Goal: Task Accomplishment & Management: Use online tool/utility

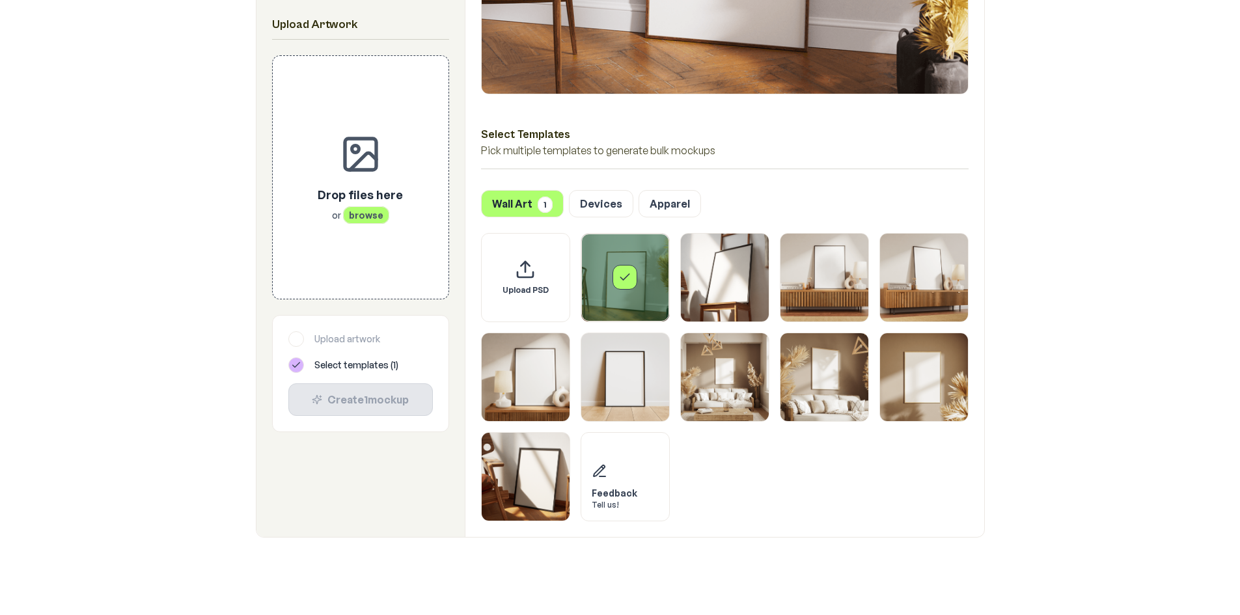
scroll to position [521, 0]
click at [340, 206] on div "Drop files here or browse" at bounding box center [360, 203] width 85 height 36
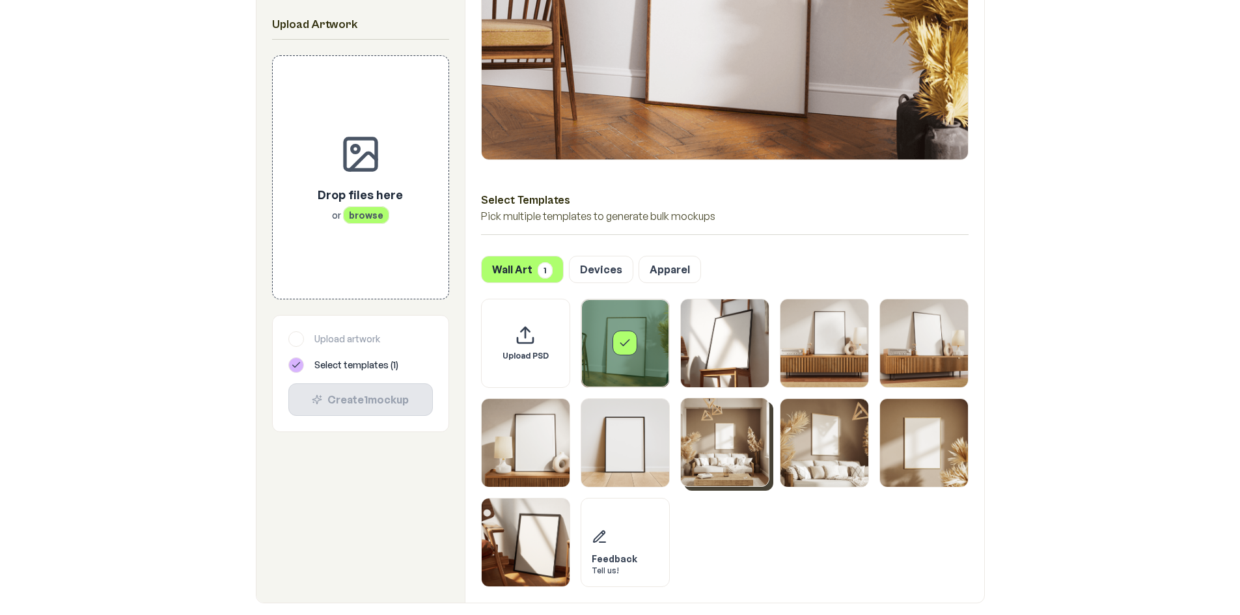
scroll to position [456, 0]
click at [605, 340] on div "Select template Framed Poster" at bounding box center [625, 343] width 88 height 88
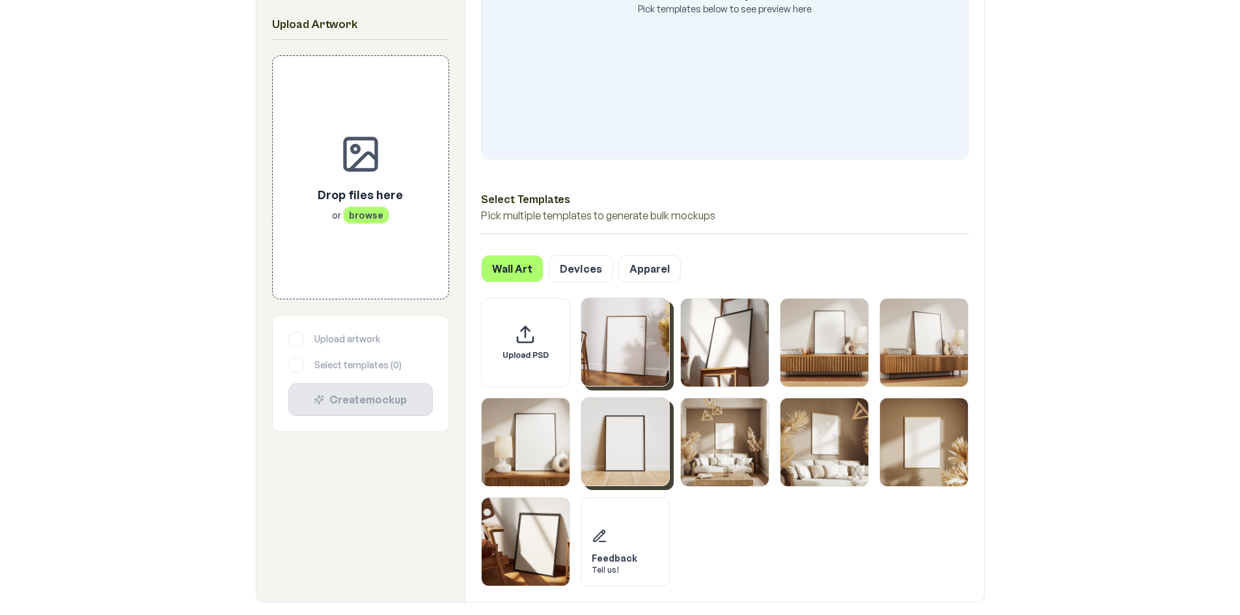
click at [648, 467] on img "Select template Framed Poster 6" at bounding box center [625, 442] width 88 height 88
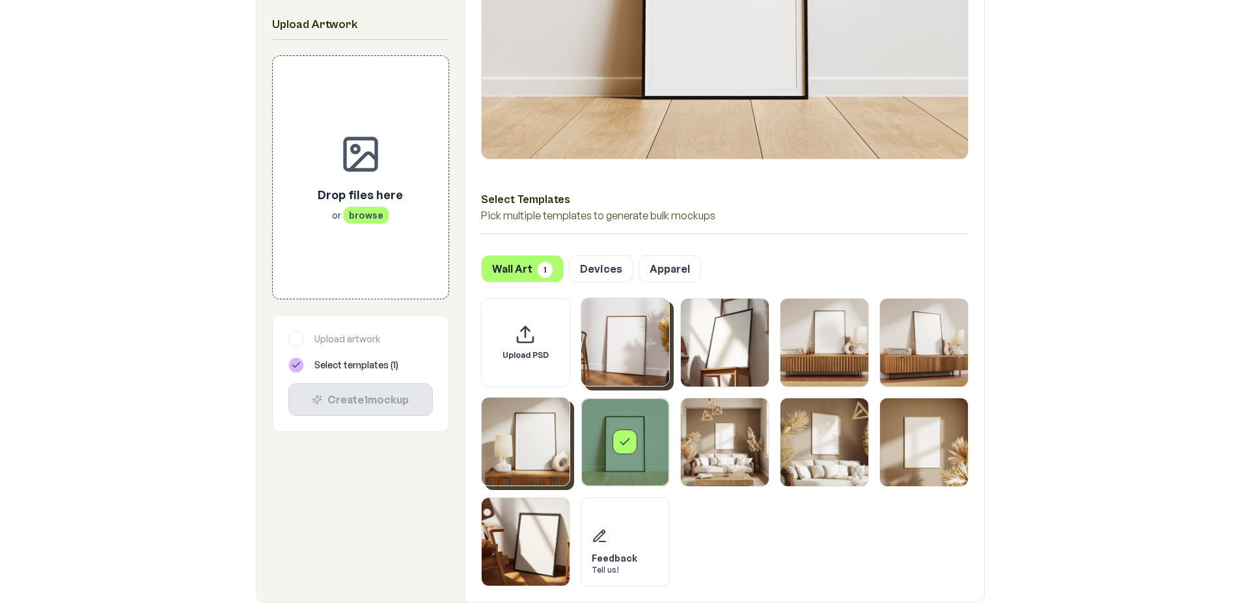
click at [519, 464] on img "Select template Framed Poster 5" at bounding box center [526, 442] width 88 height 88
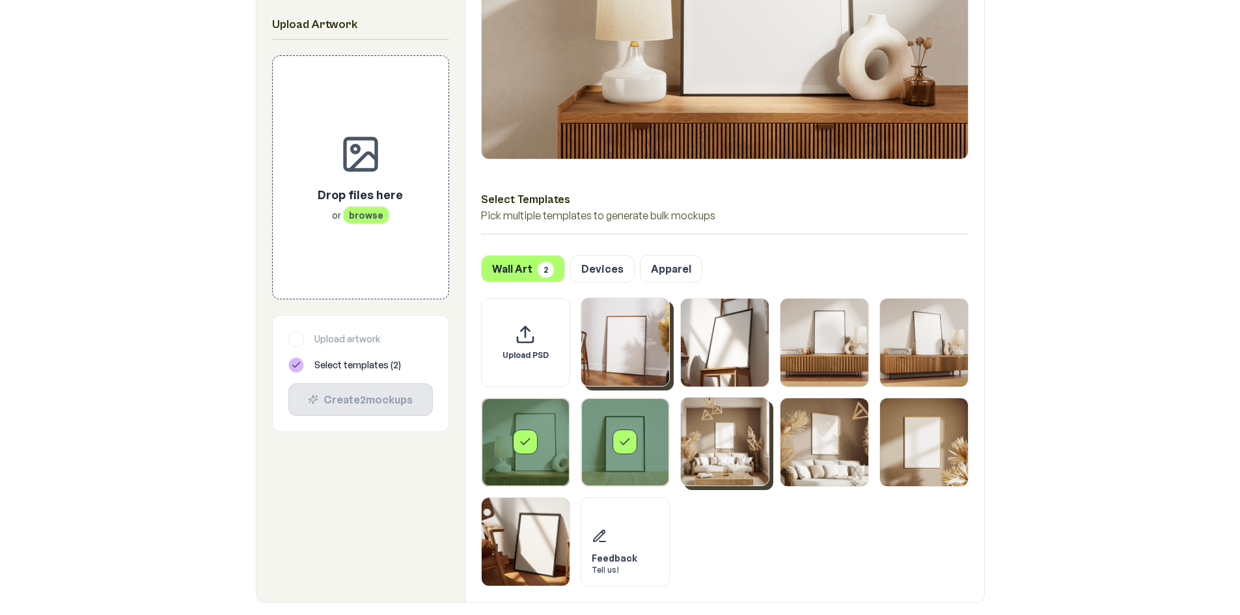
click at [693, 454] on img "Select template Framed Poster 7" at bounding box center [725, 442] width 88 height 88
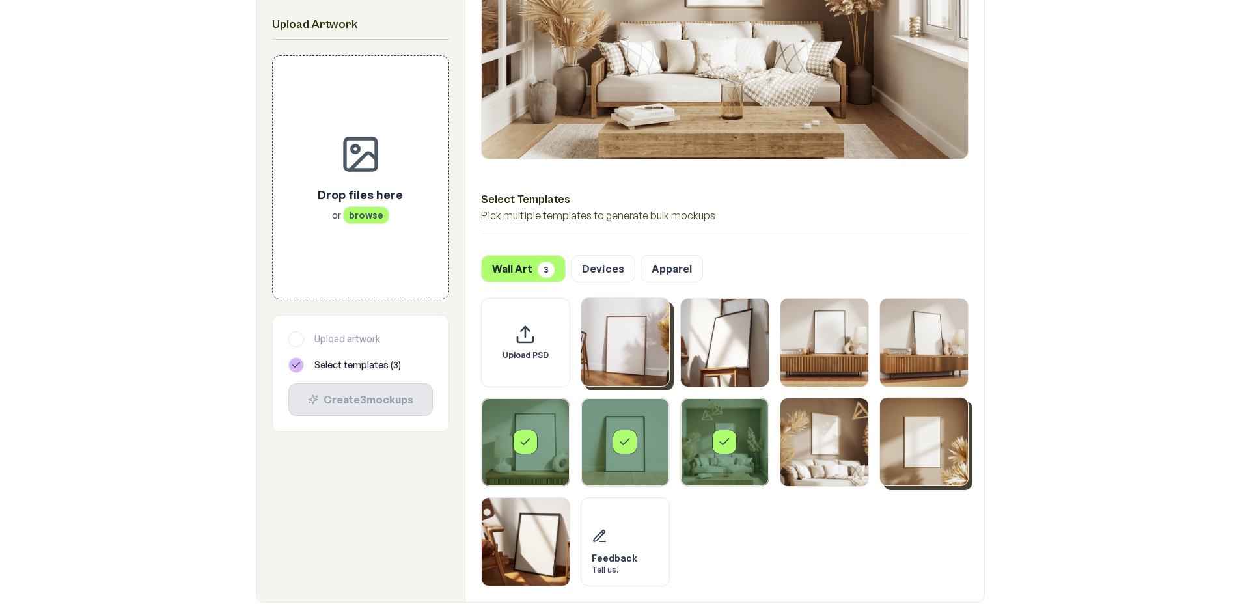
click at [927, 454] on img "Select template Framed Poster 9" at bounding box center [924, 442] width 88 height 88
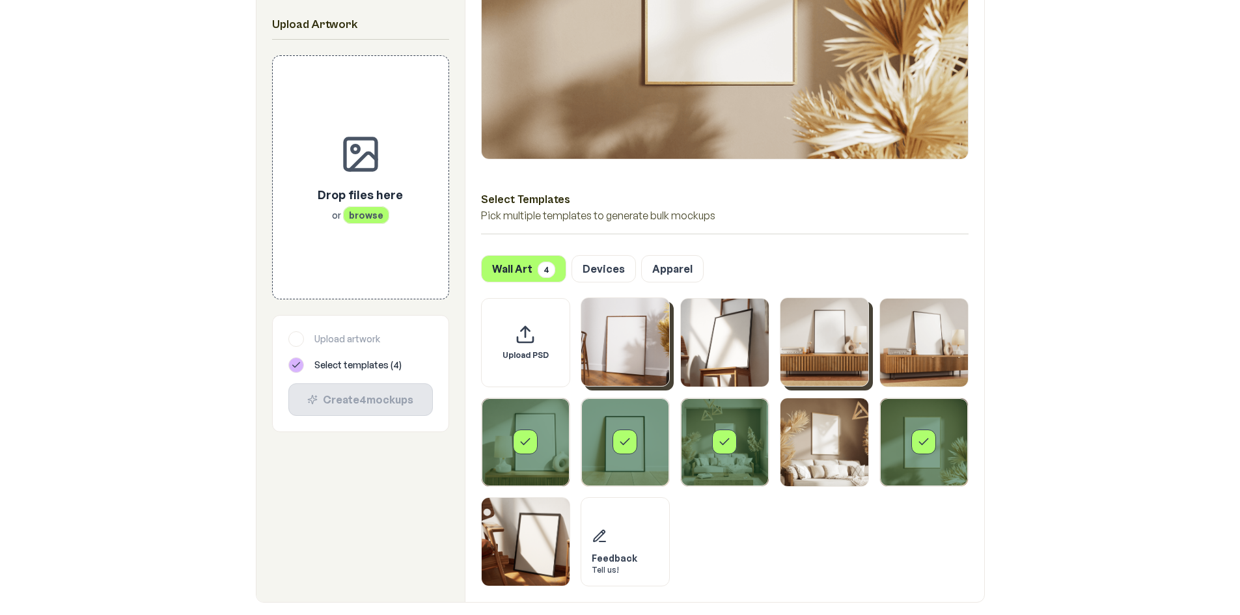
click at [803, 357] on img "Select template Framed Poster 3" at bounding box center [825, 342] width 88 height 88
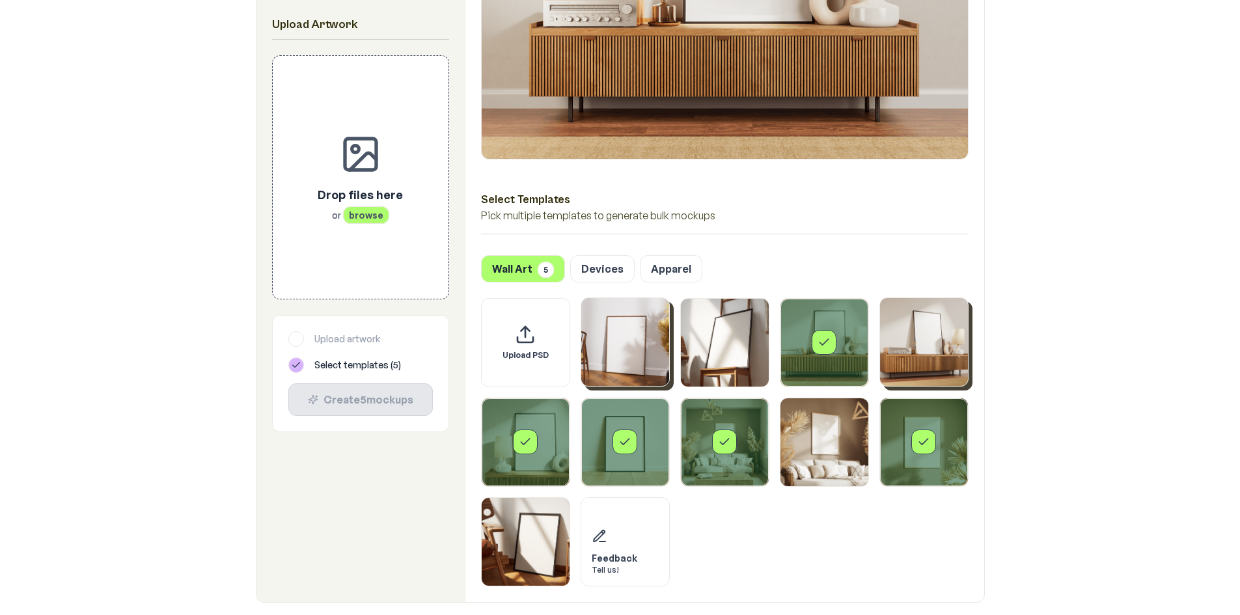
click at [911, 340] on img "Select template Framed Poster 4" at bounding box center [924, 342] width 88 height 88
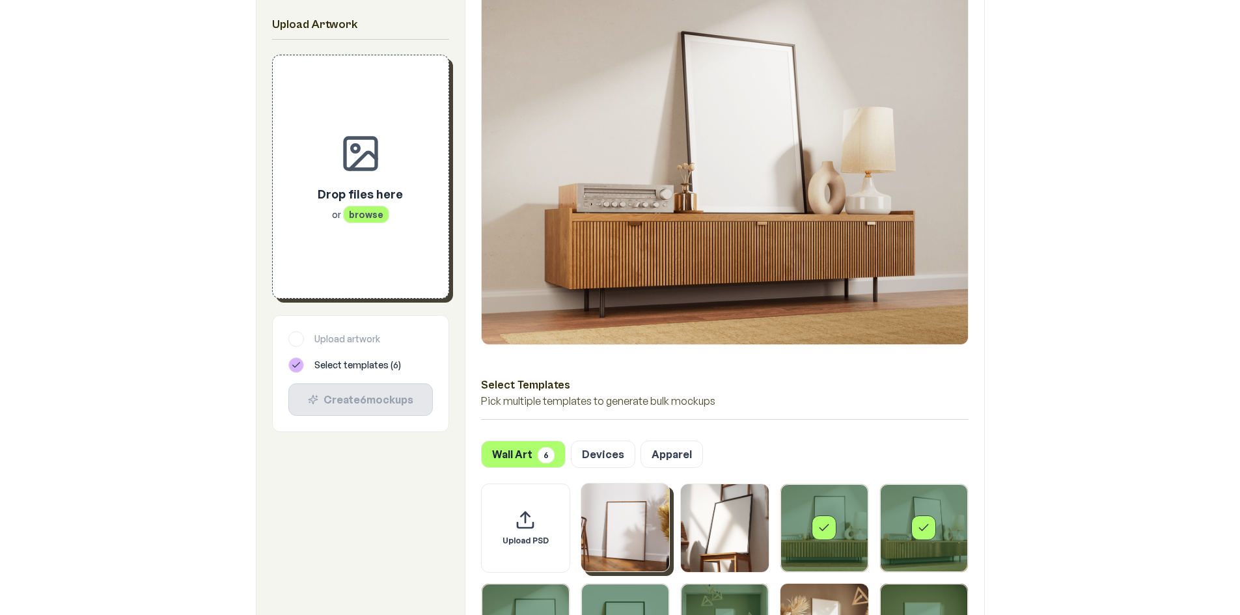
scroll to position [260, 0]
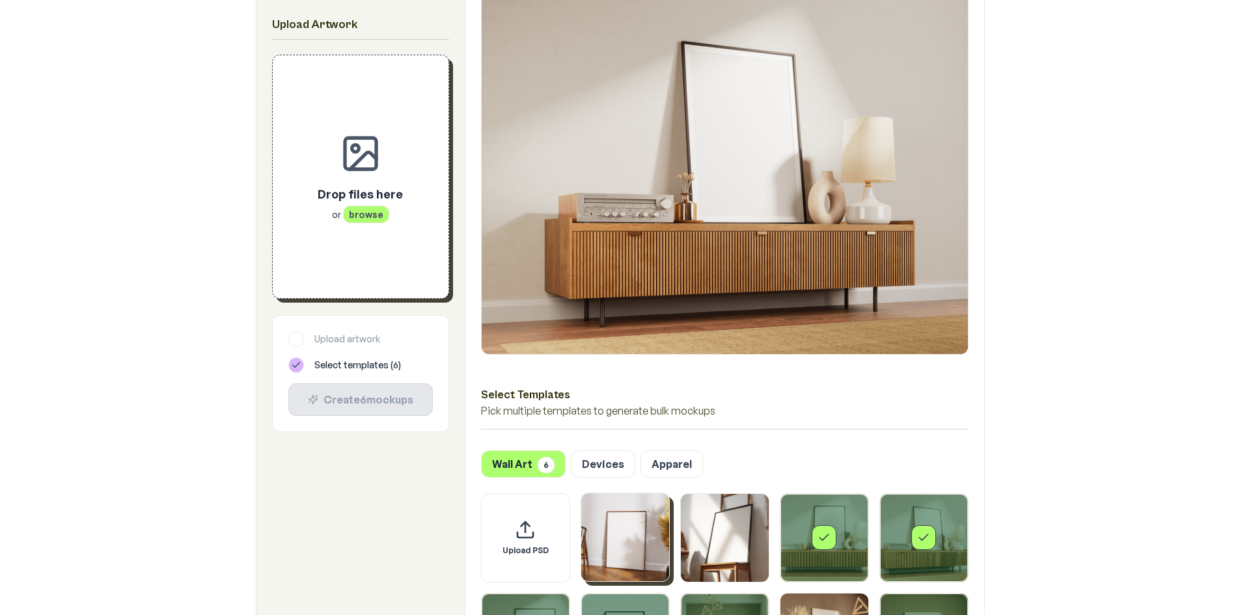
click at [304, 225] on div "Drop files here or browse" at bounding box center [361, 176] width 134 height 201
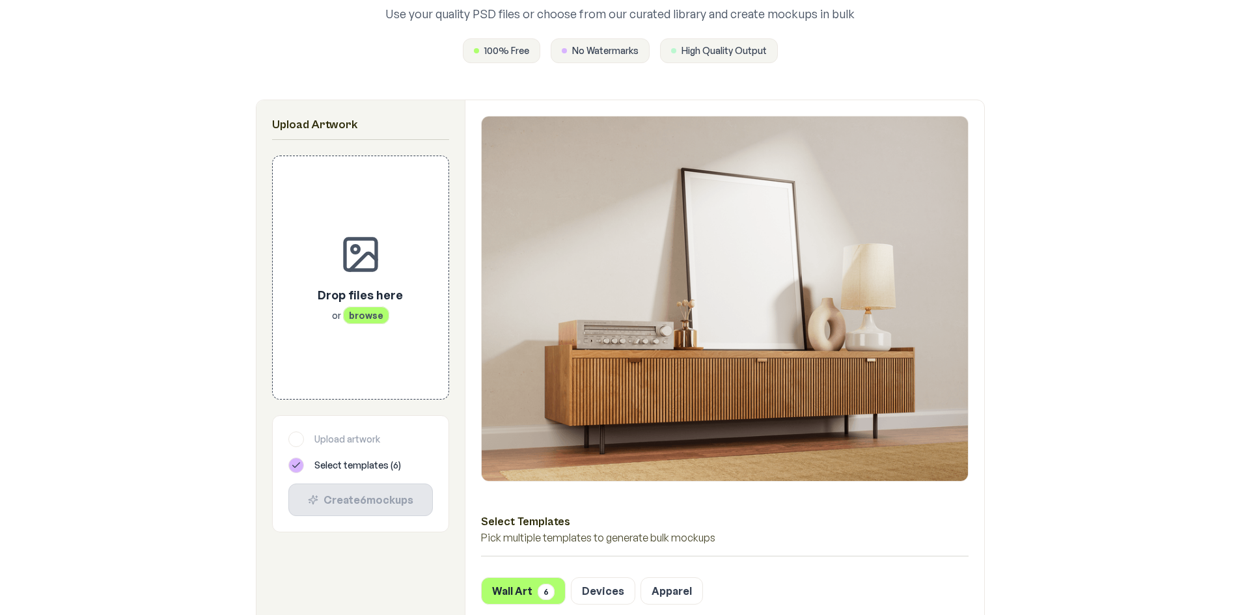
scroll to position [65, 0]
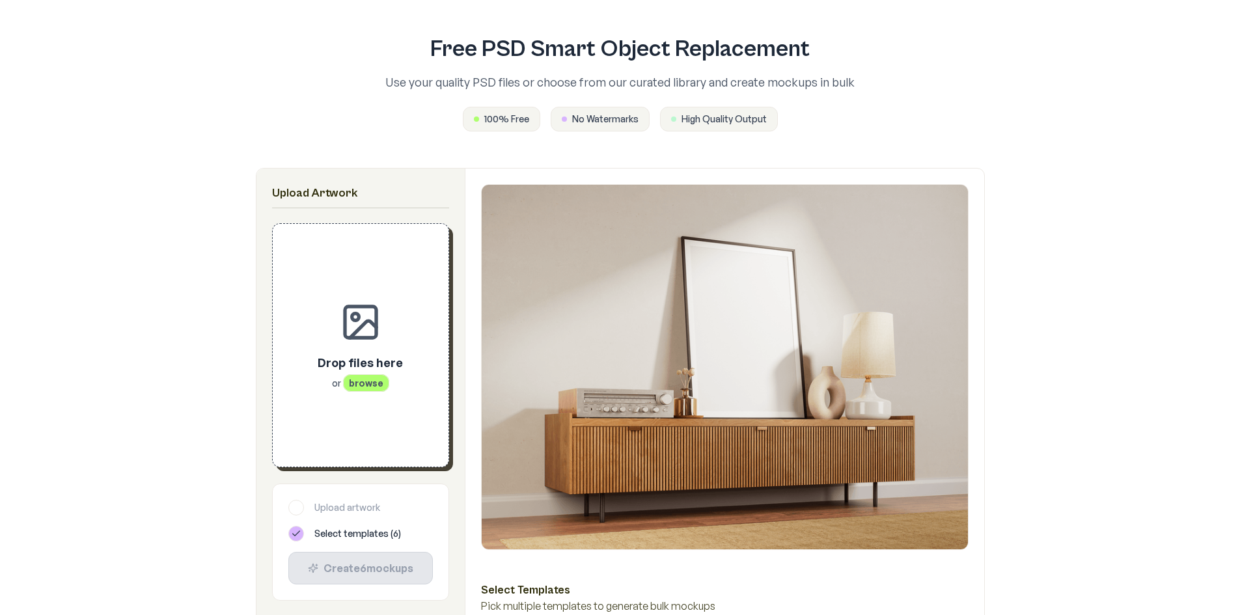
click at [336, 424] on div "Drop files here or browse" at bounding box center [361, 345] width 134 height 201
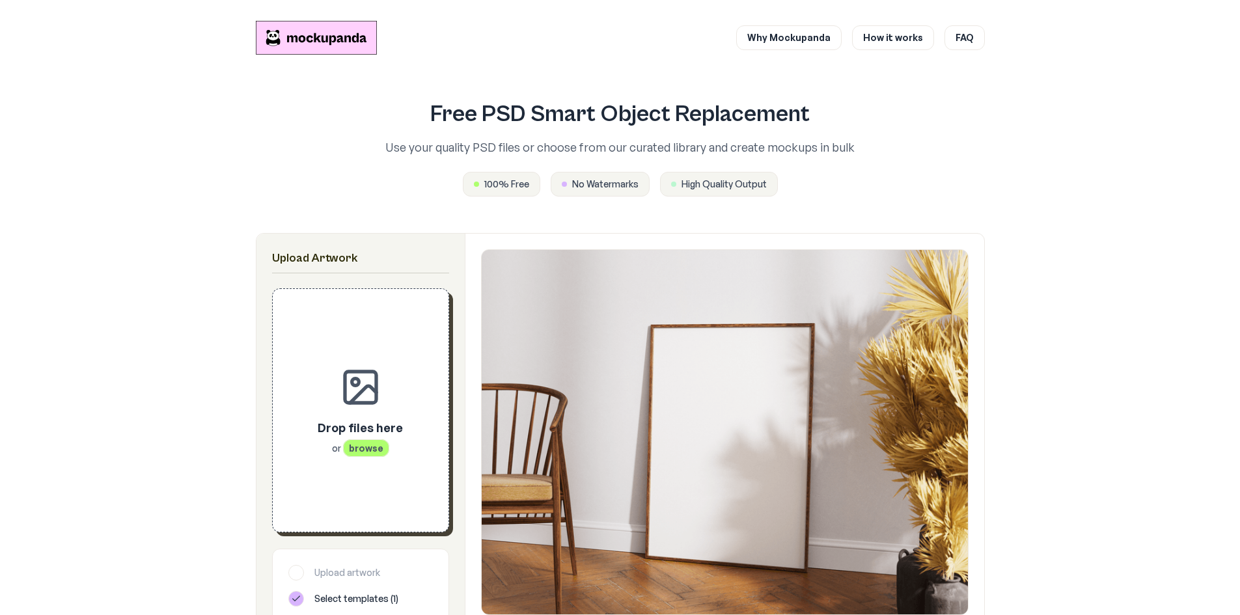
click at [367, 450] on span "browse" at bounding box center [366, 448] width 46 height 18
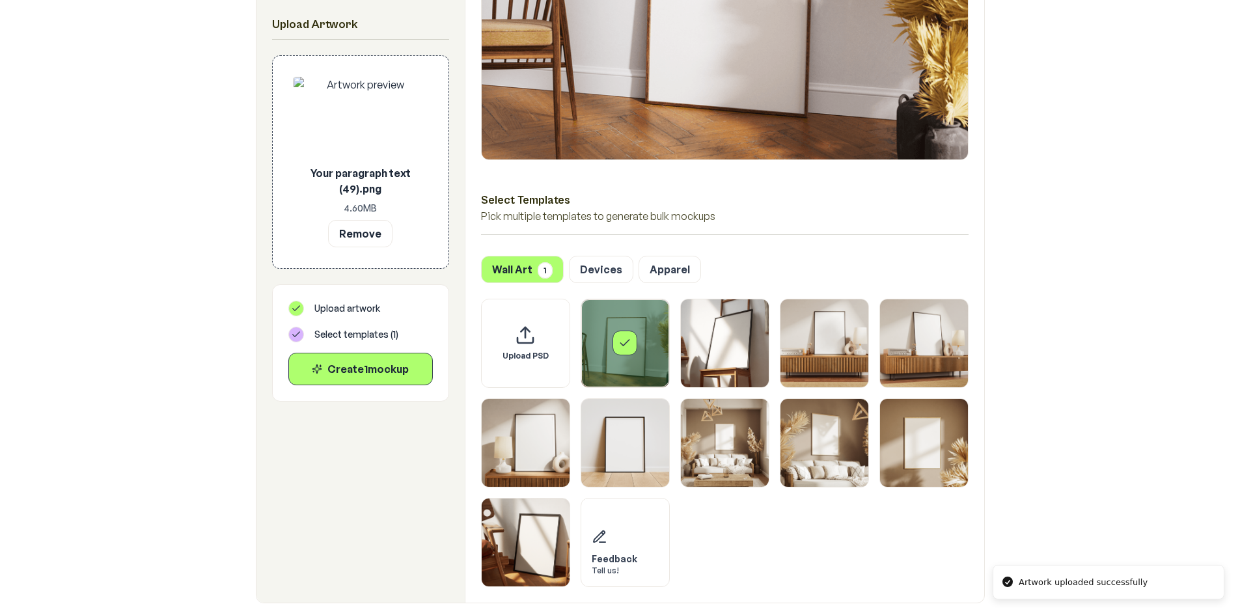
scroll to position [456, 0]
click at [626, 343] on icon "Select template Framed Poster" at bounding box center [624, 342] width 8 height 6
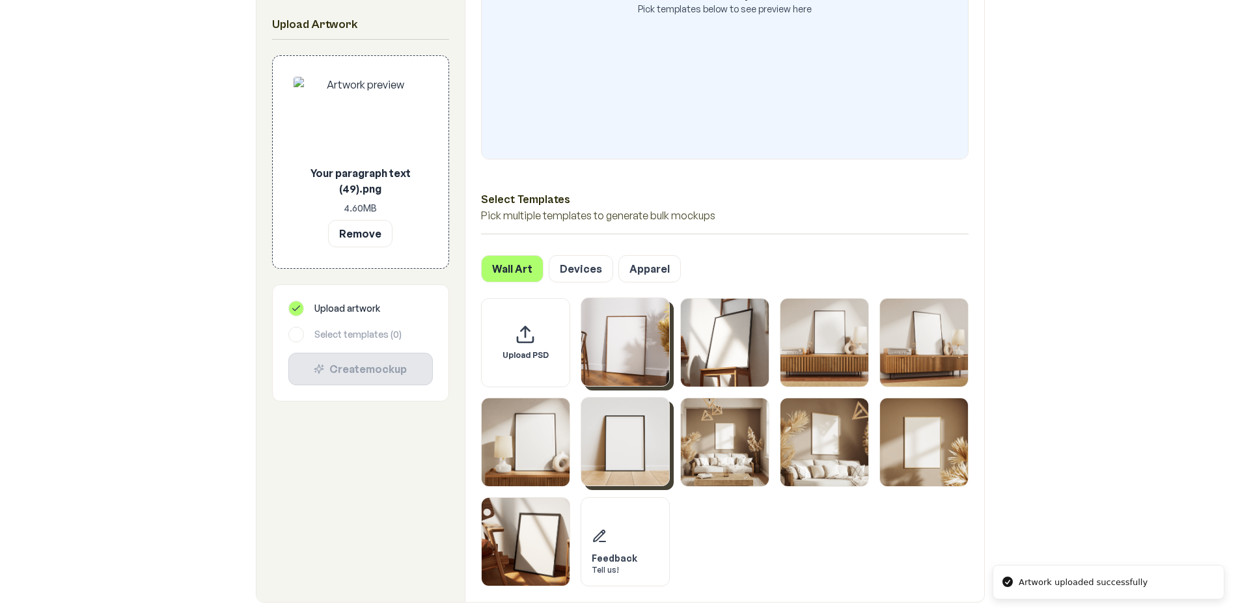
click at [621, 455] on img "Select template Framed Poster 6" at bounding box center [625, 442] width 88 height 88
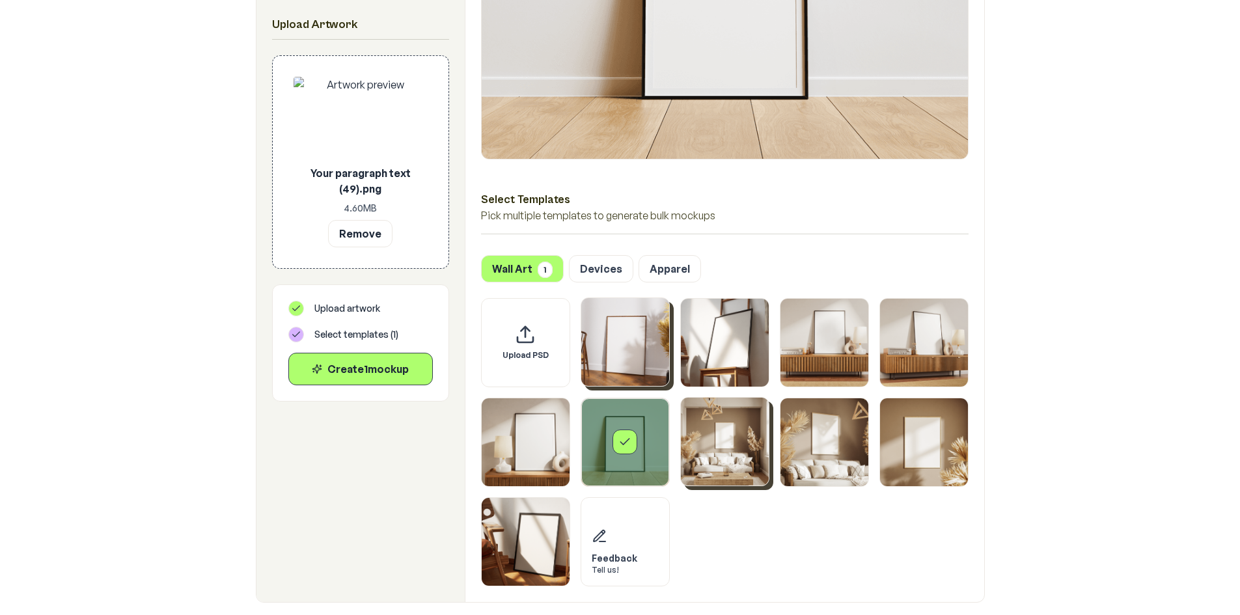
click at [747, 453] on img "Select template Framed Poster 7" at bounding box center [725, 442] width 88 height 88
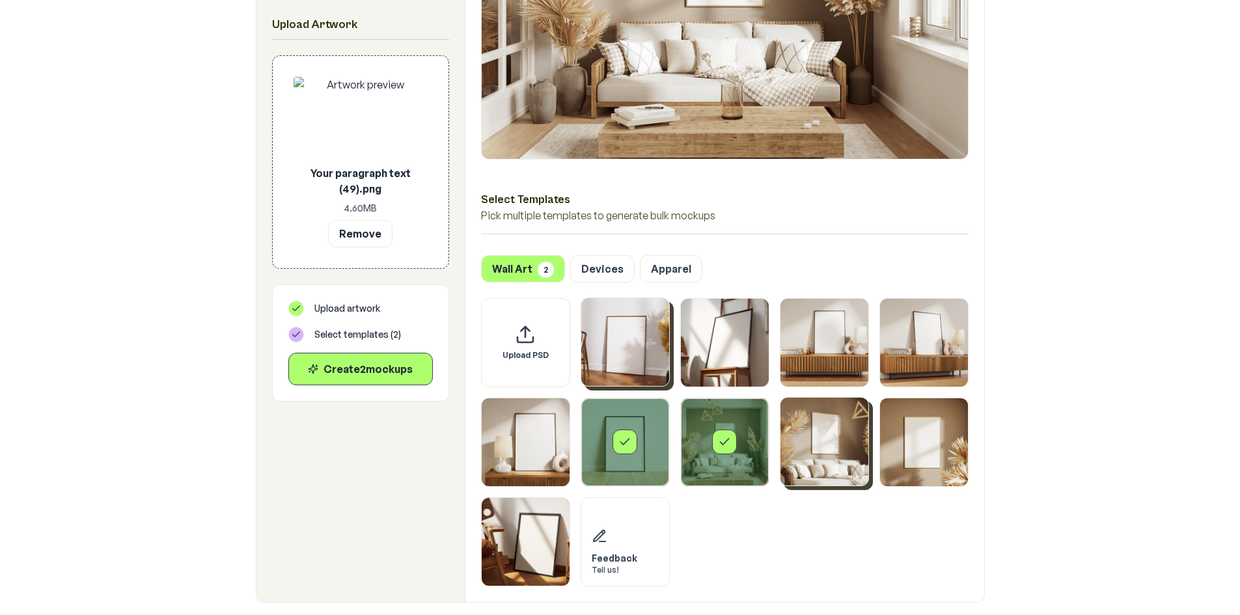
click at [833, 453] on img "Select template Framed Poster 8" at bounding box center [825, 442] width 88 height 88
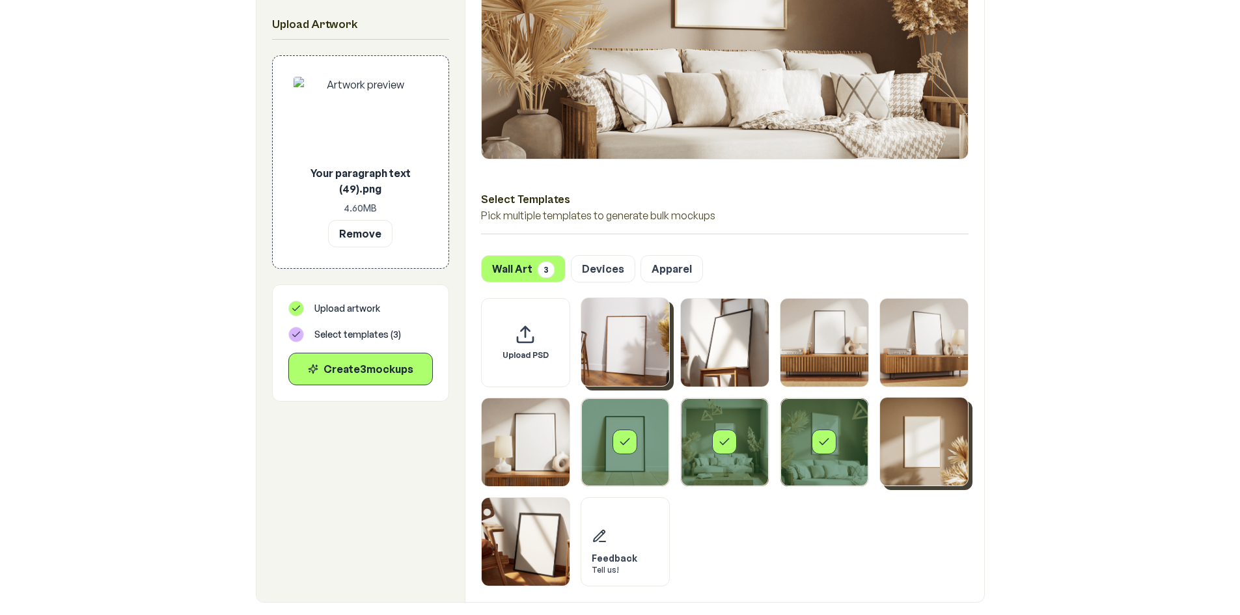
click at [905, 443] on img "Select template Framed Poster 9" at bounding box center [924, 442] width 88 height 88
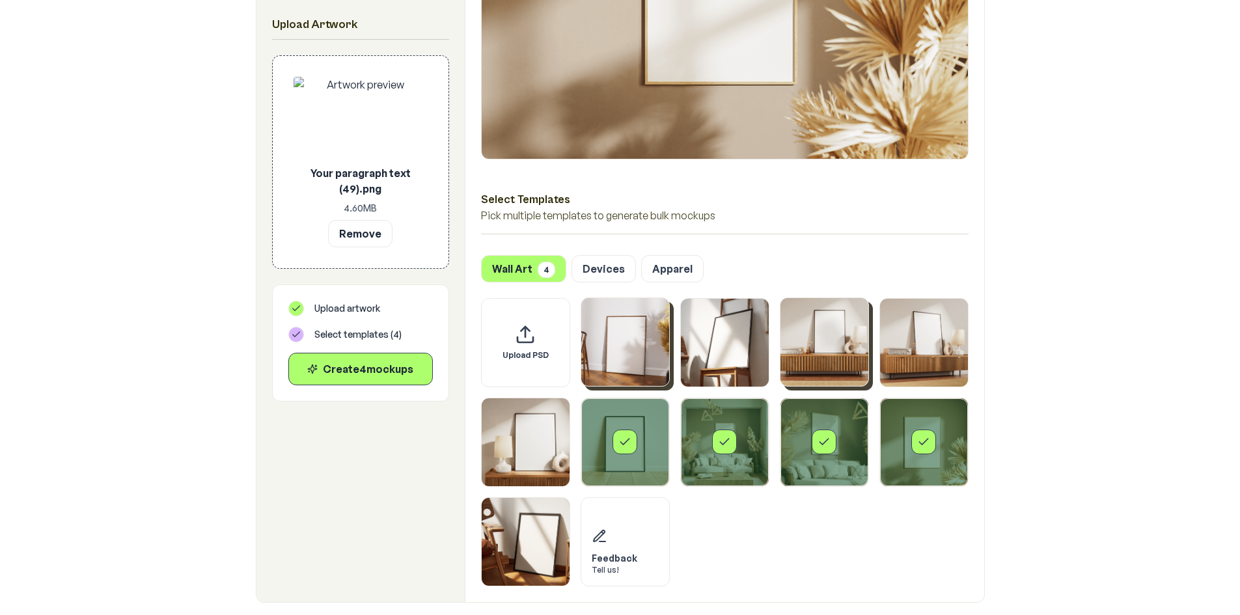
drag, startPoint x: 882, startPoint y: 375, endPoint x: 814, endPoint y: 364, distance: 69.2
click at [881, 375] on img "Select template Framed Poster 4" at bounding box center [924, 343] width 88 height 88
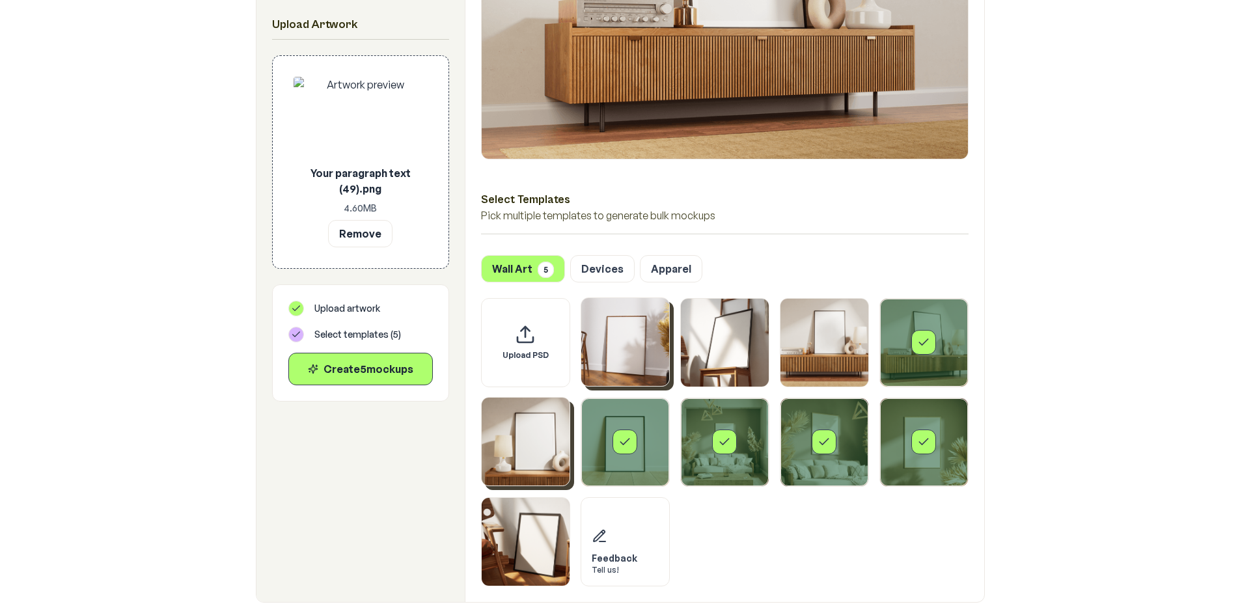
click at [534, 456] on img "Select template Framed Poster 5" at bounding box center [526, 442] width 88 height 88
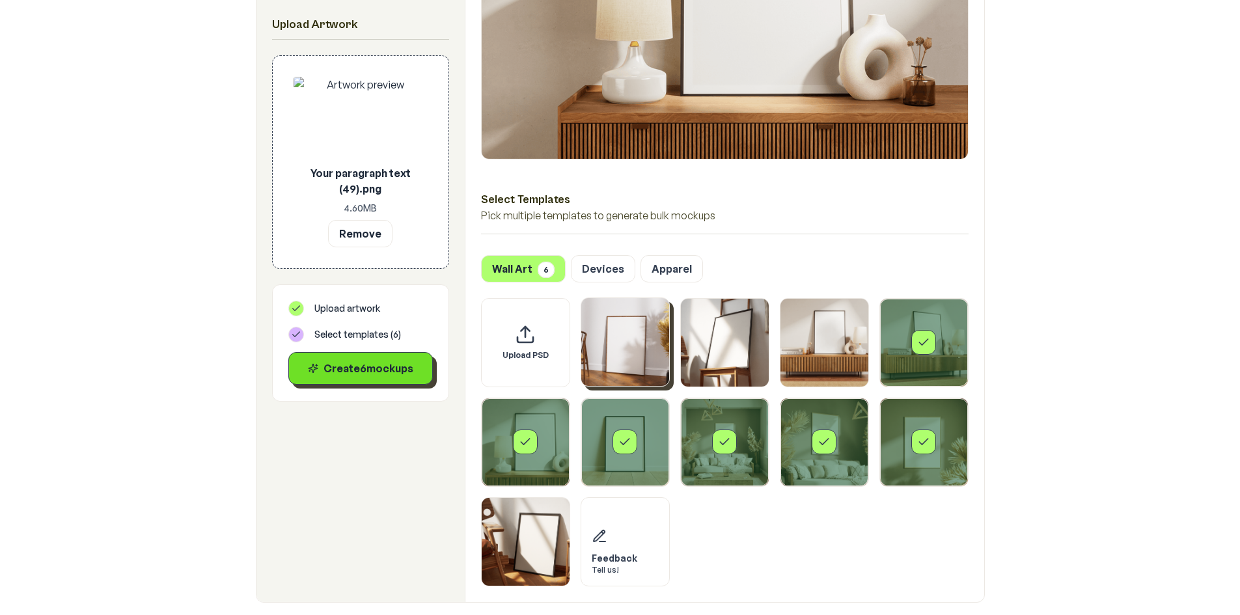
click at [376, 374] on div "Create 6 mockup s" at bounding box center [360, 369] width 122 height 16
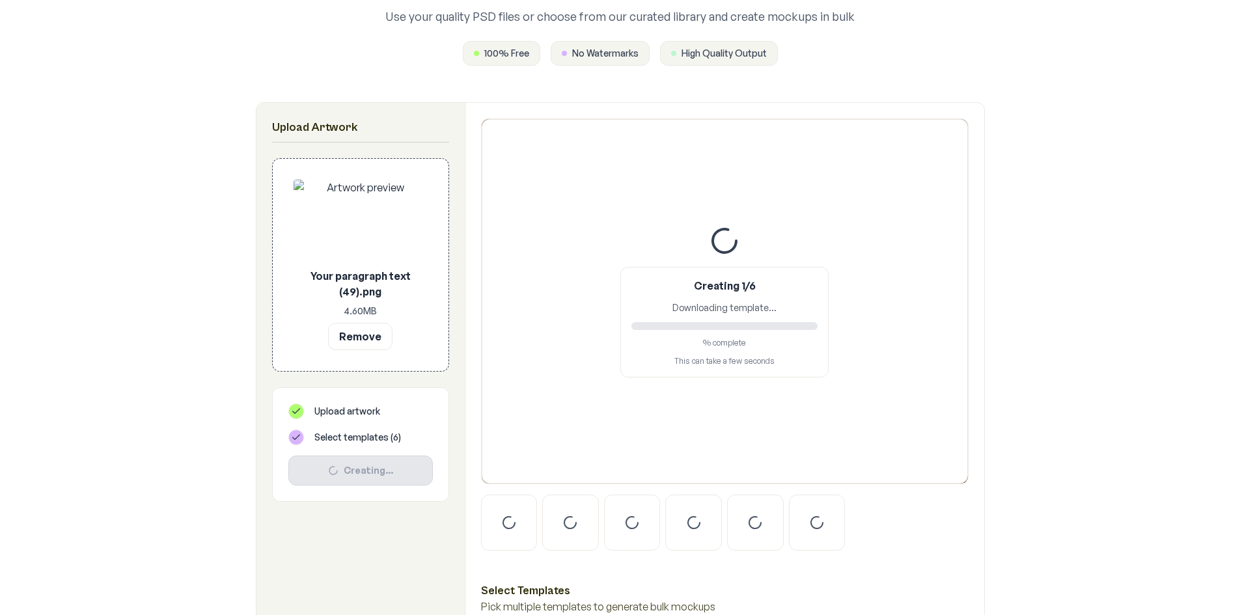
scroll to position [130, 0]
click at [911, 292] on div "Creating 1/6 Downloading template... % complete This can take a few seconds" at bounding box center [725, 302] width 486 height 365
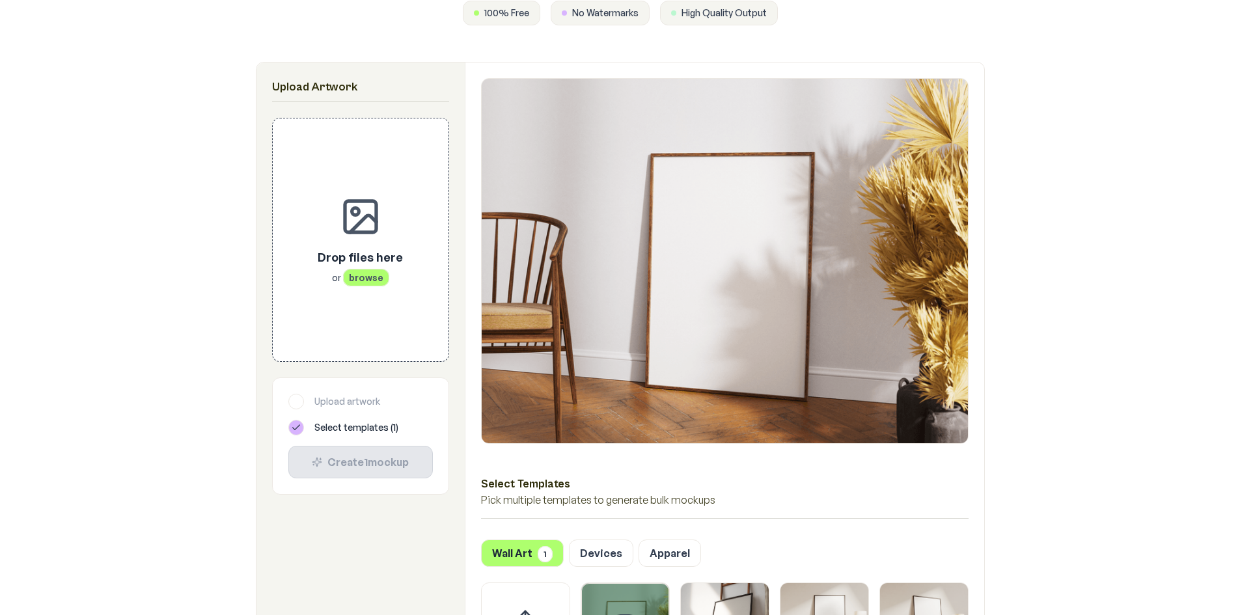
scroll to position [326, 0]
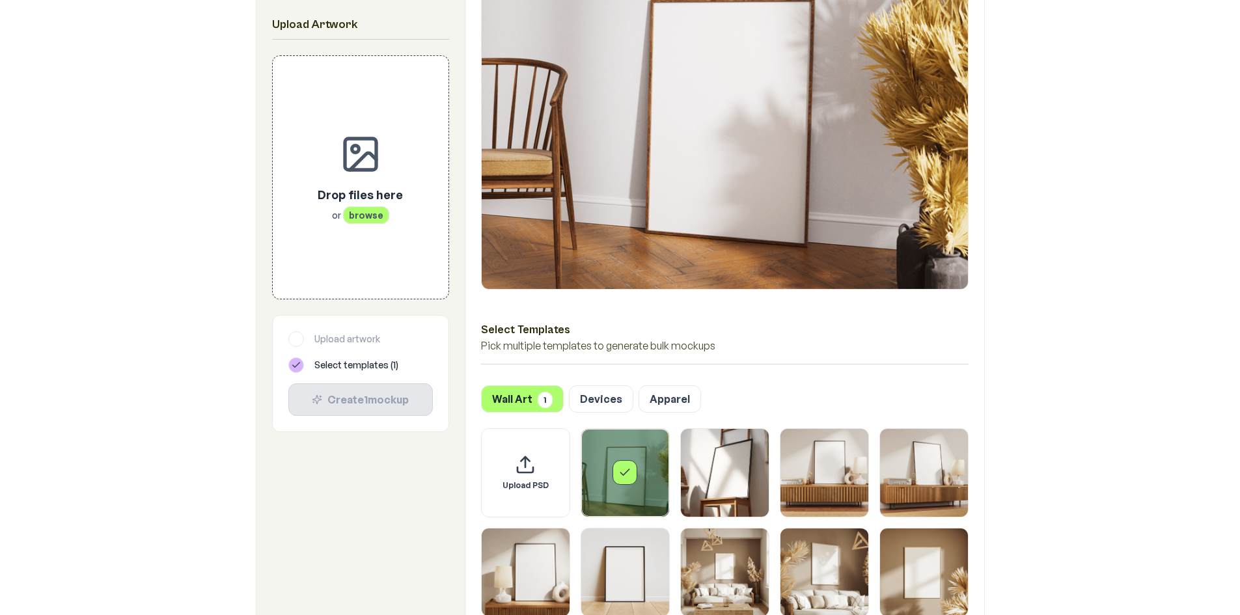
click at [651, 489] on div "Select template Framed Poster" at bounding box center [625, 473] width 88 height 88
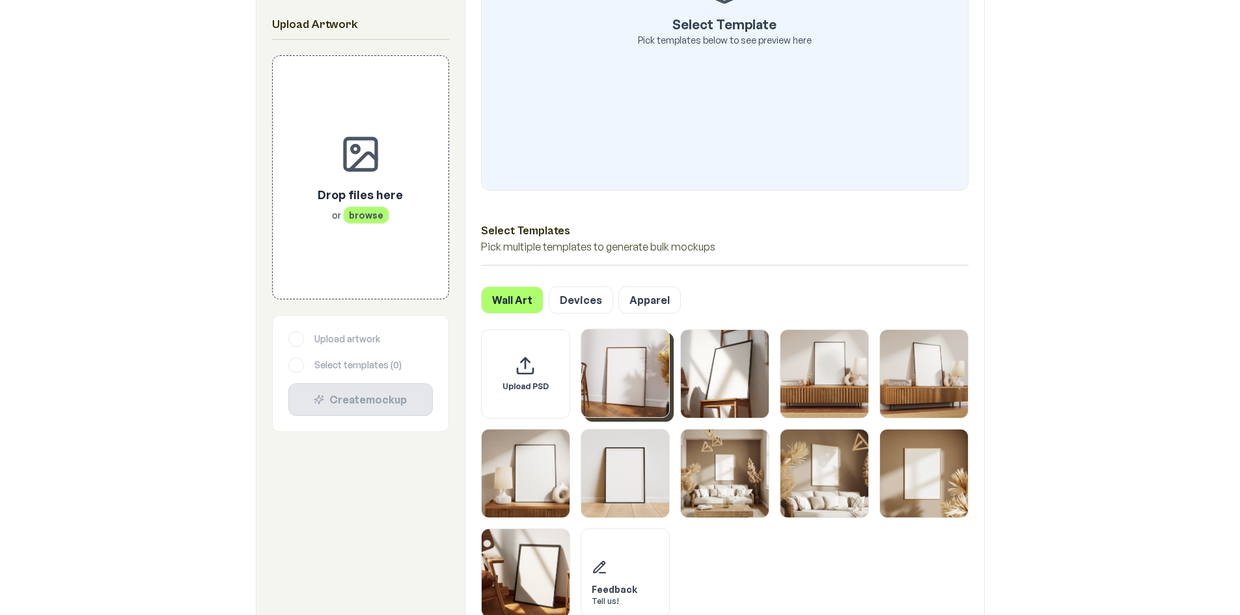
scroll to position [586, 0]
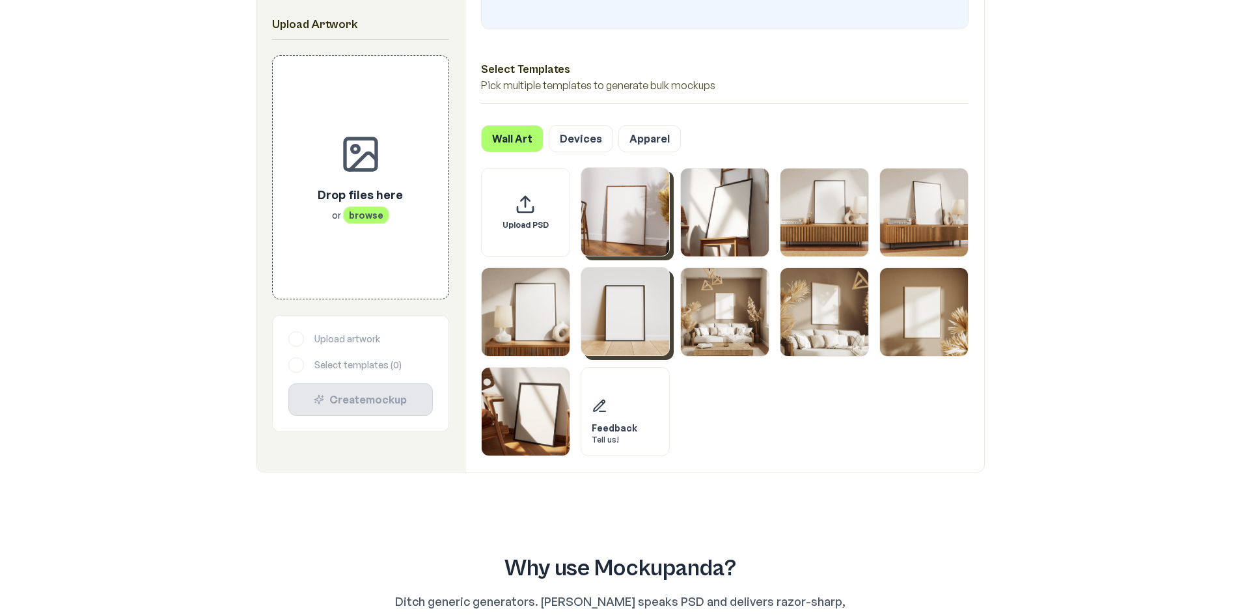
click at [628, 326] on img "Select template Framed Poster 6" at bounding box center [625, 312] width 88 height 88
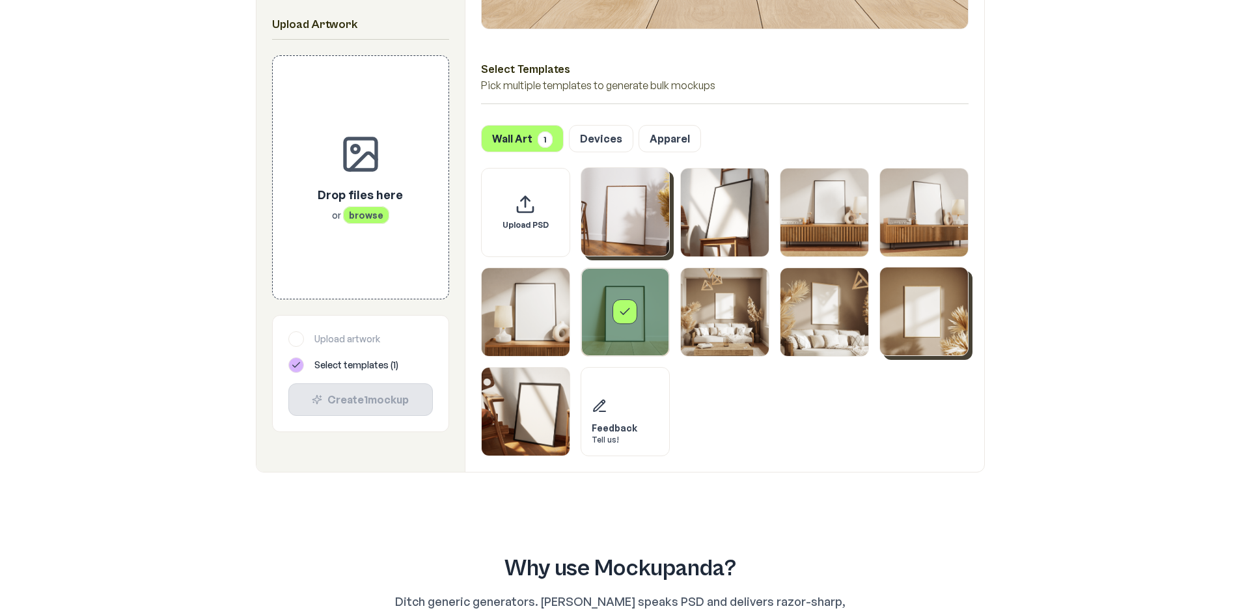
click at [943, 327] on img "Select template Framed Poster 9" at bounding box center [924, 312] width 88 height 88
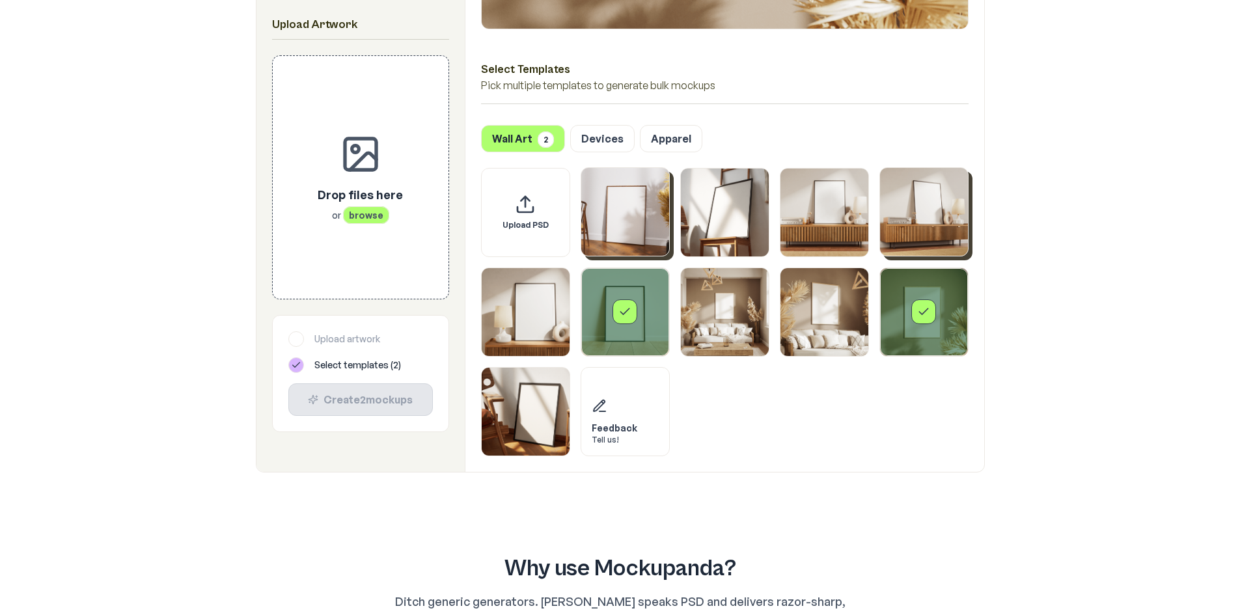
click at [933, 227] on img "Select template Framed Poster 4" at bounding box center [924, 212] width 88 height 88
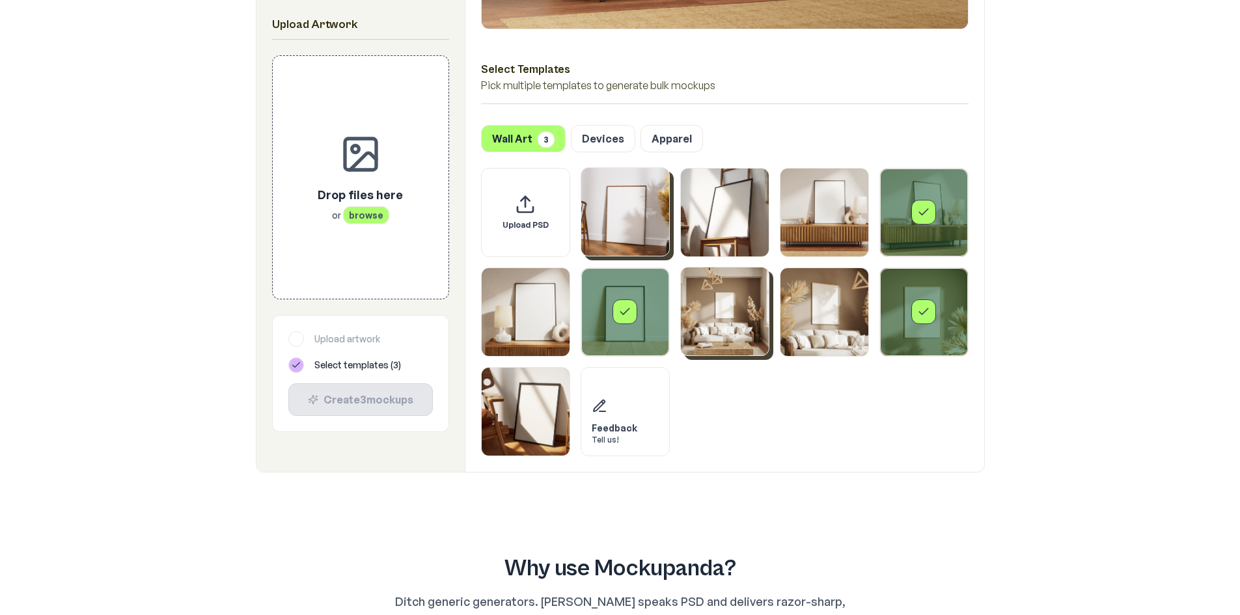
click at [708, 335] on img "Select template Framed Poster 7" at bounding box center [725, 312] width 88 height 88
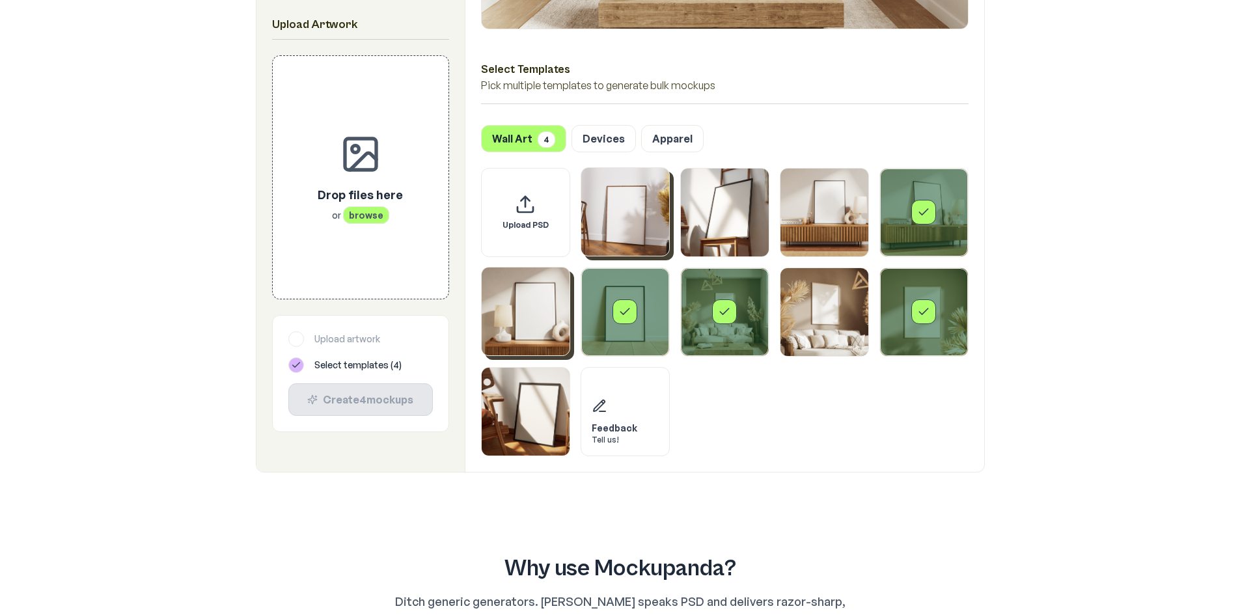
click at [507, 340] on img "Select template Framed Poster 5" at bounding box center [526, 312] width 88 height 88
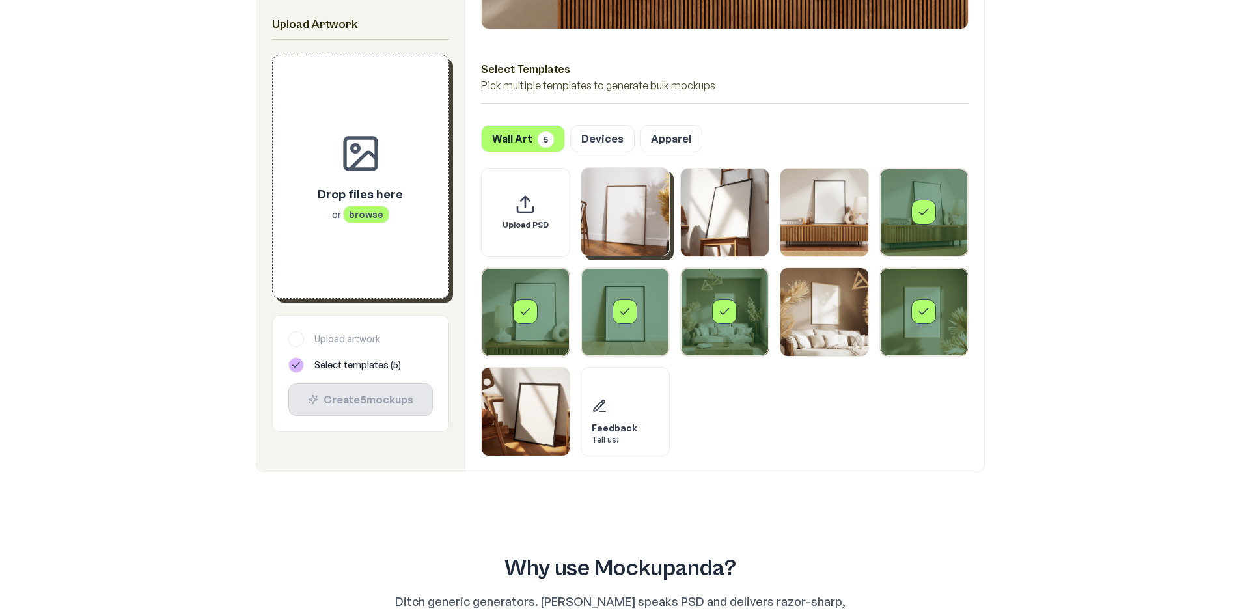
click at [380, 220] on span "browse" at bounding box center [366, 215] width 46 height 18
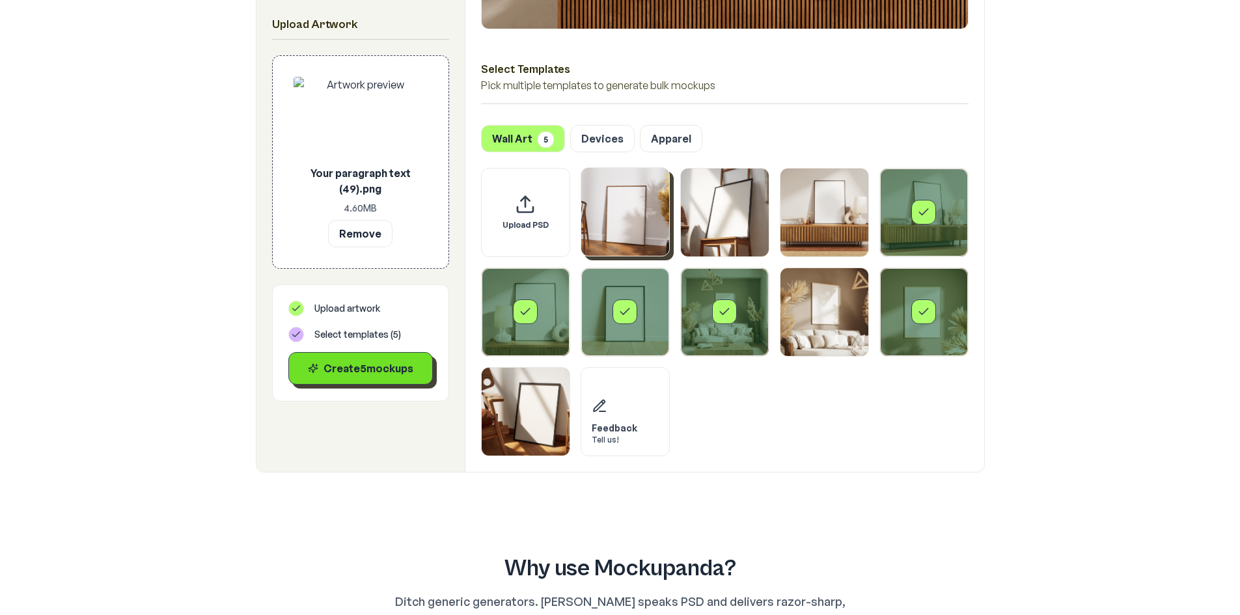
click at [388, 368] on div "Create 5 mockup s" at bounding box center [360, 369] width 122 height 16
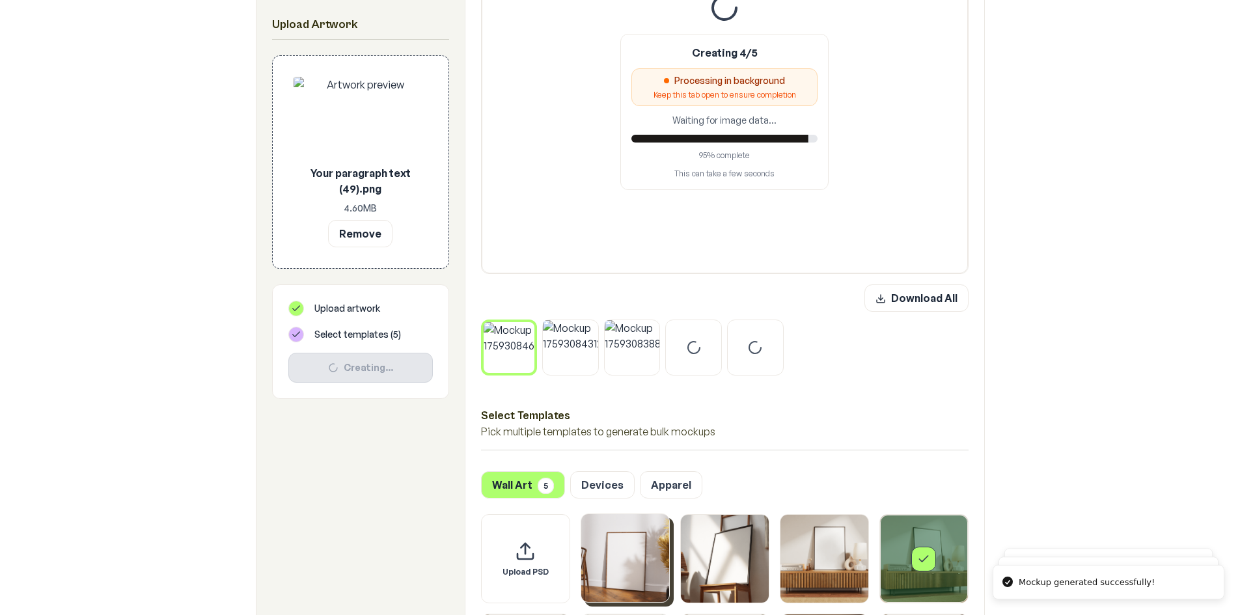
scroll to position [195, 0]
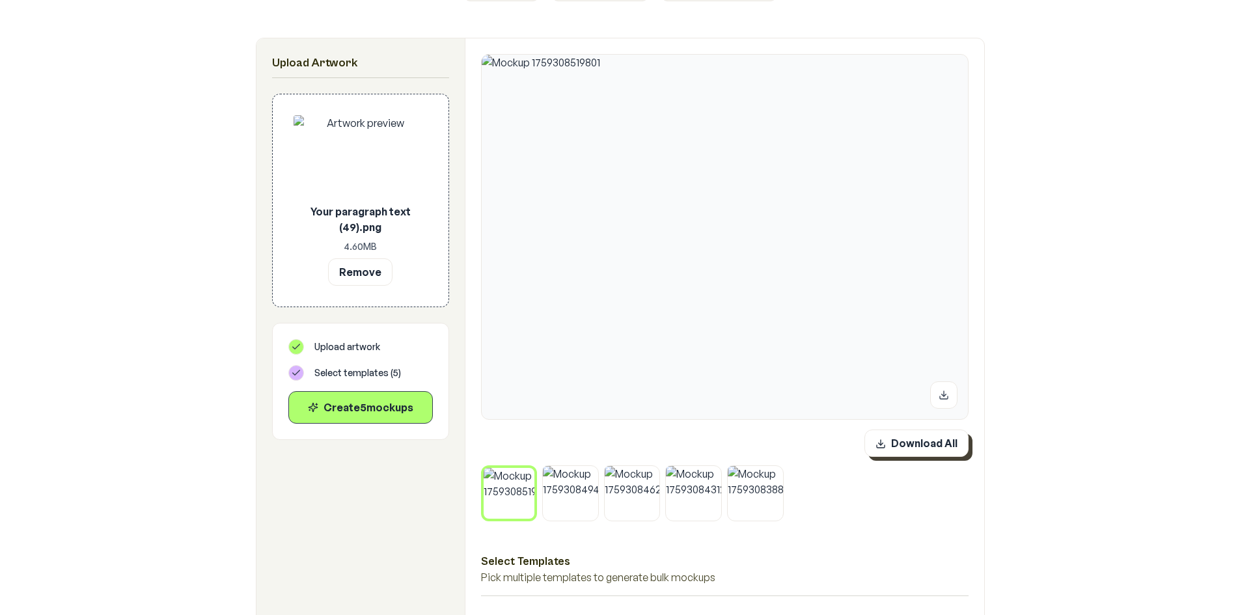
click at [914, 455] on button "Download All" at bounding box center [917, 443] width 104 height 27
click at [531, 467] on icon at bounding box center [531, 471] width 8 height 8
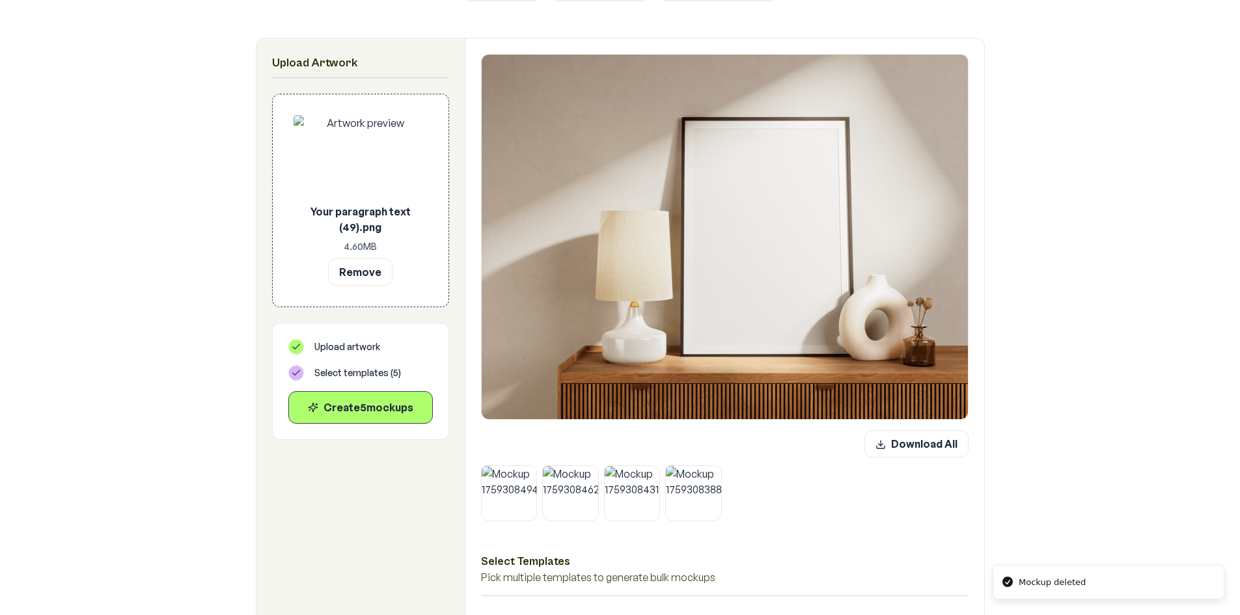
click at [531, 467] on icon at bounding box center [533, 469] width 4 height 4
click at [591, 467] on icon at bounding box center [595, 469] width 8 height 8
click at [531, 467] on icon at bounding box center [533, 469] width 8 height 8
click at [531, 467] on icon at bounding box center [533, 469] width 4 height 4
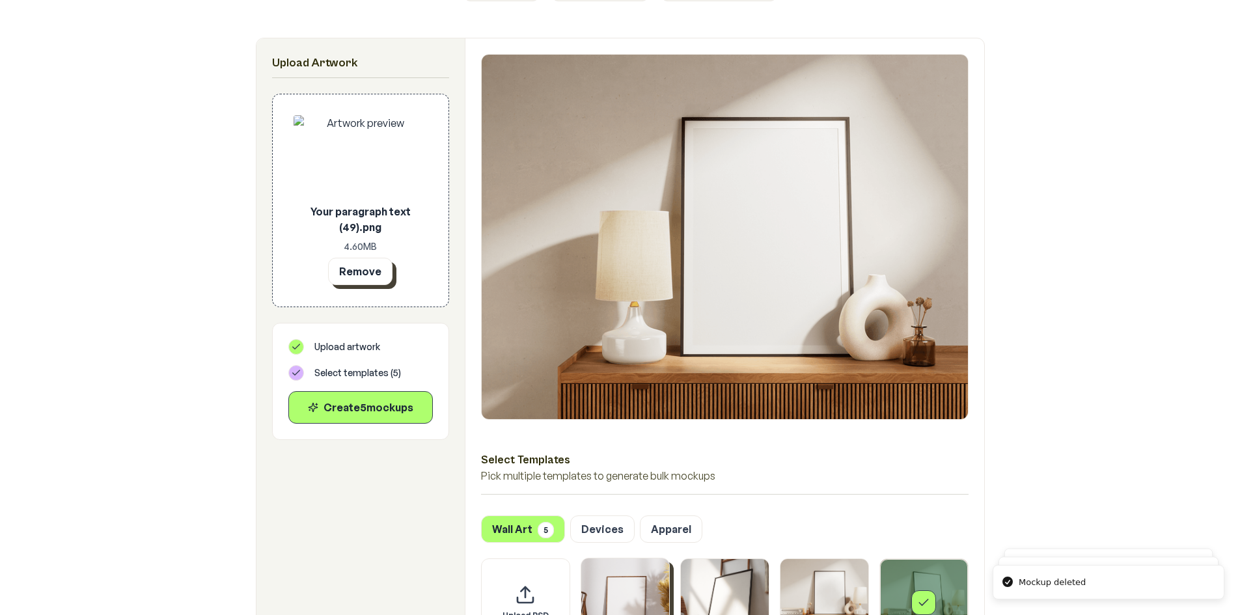
click at [335, 264] on button "Remove" at bounding box center [360, 271] width 64 height 27
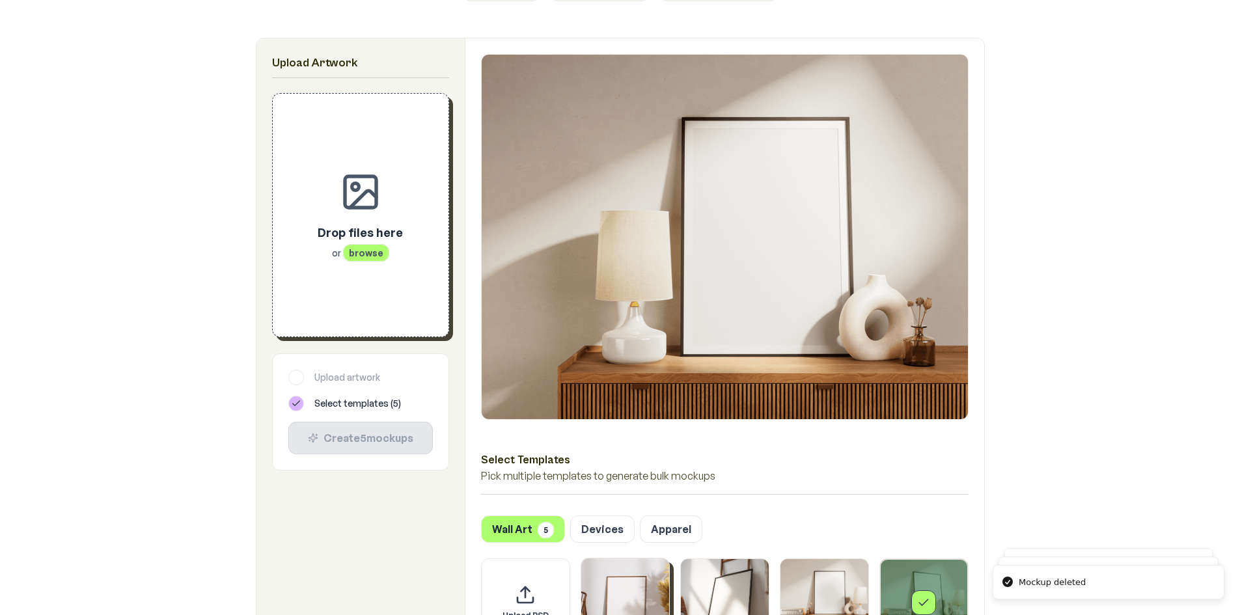
click at [335, 264] on div "Drop files here or browse" at bounding box center [361, 215] width 134 height 201
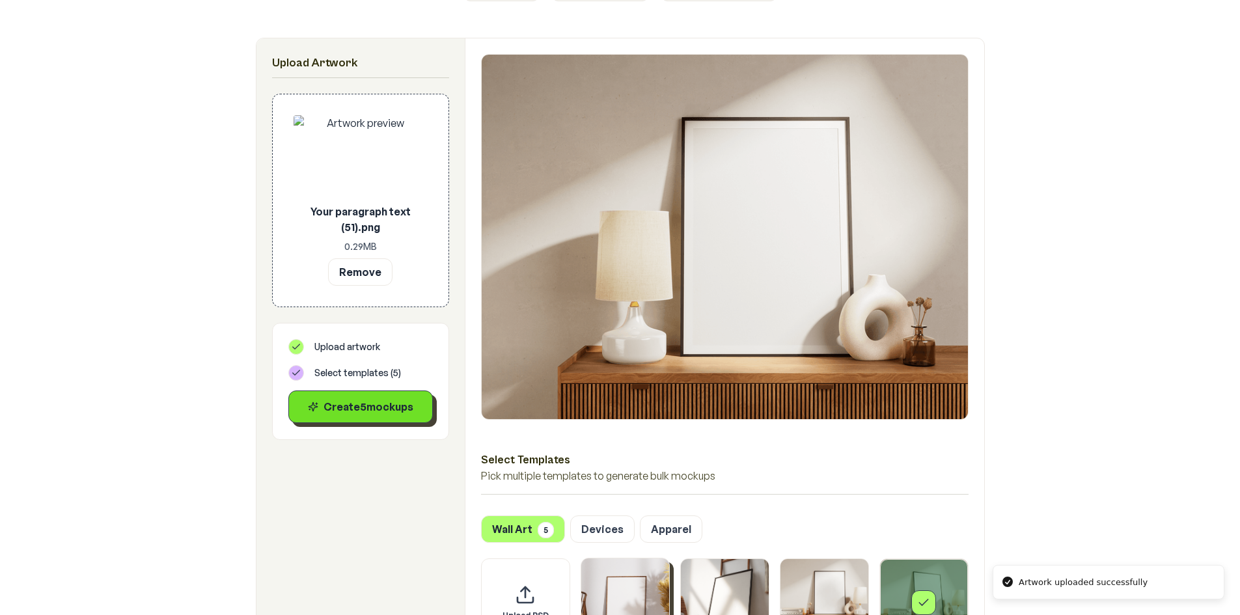
click at [387, 415] on button "Create 5 mockup s" at bounding box center [360, 407] width 145 height 33
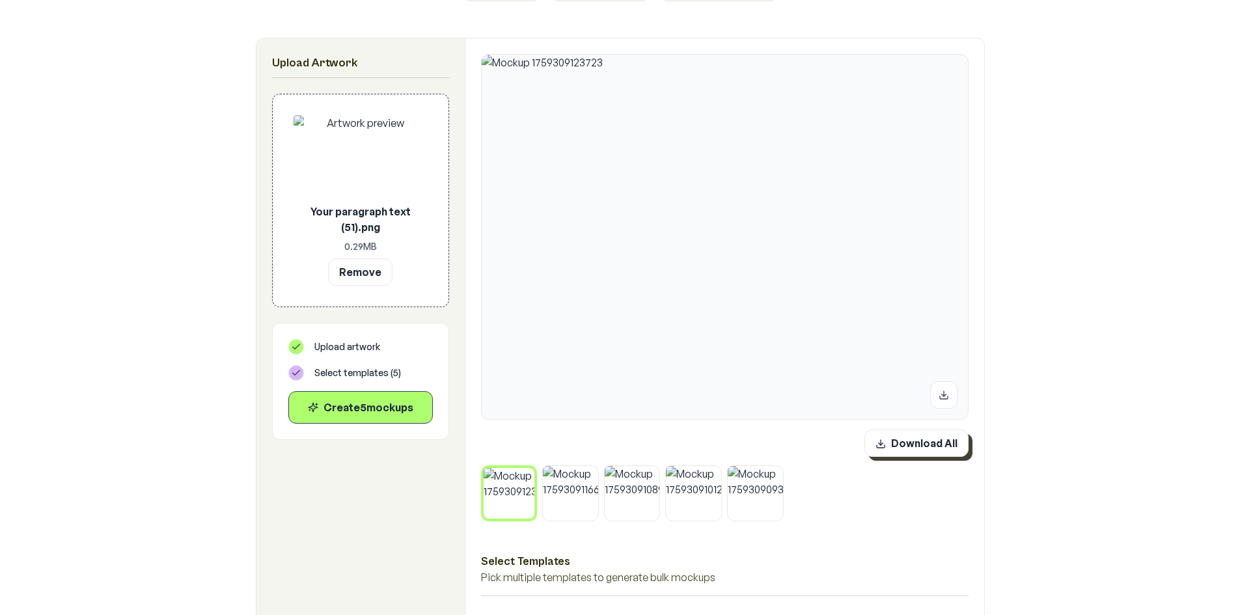
click at [928, 438] on button "Download All" at bounding box center [917, 443] width 104 height 27
click at [350, 277] on button "Remove" at bounding box center [360, 271] width 64 height 27
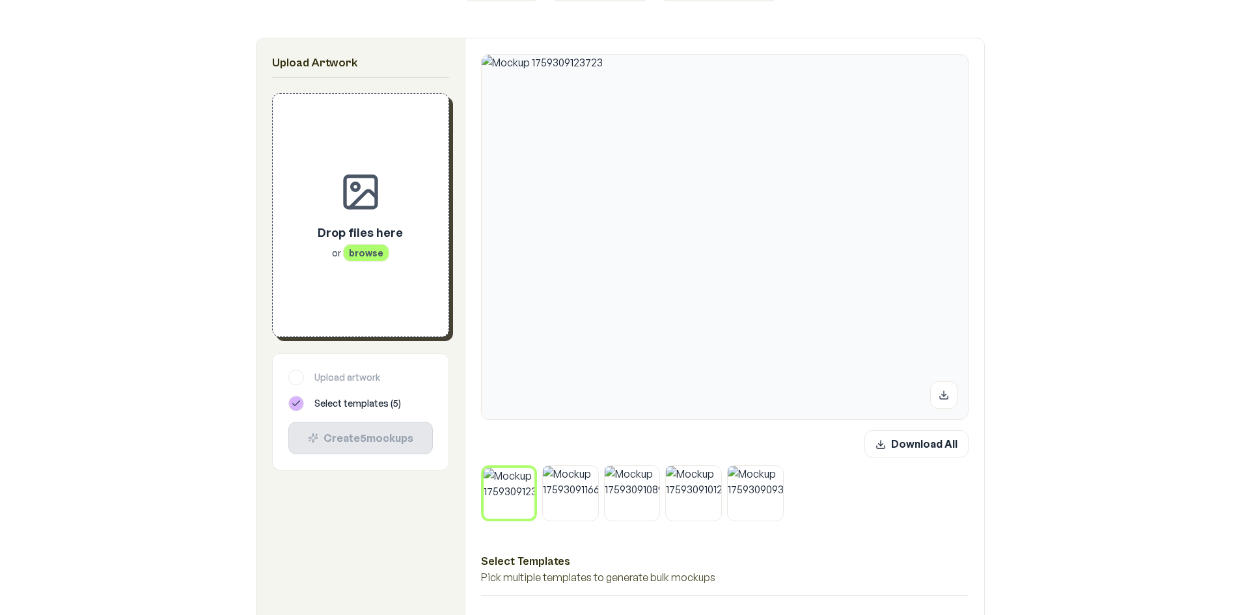
click at [525, 469] on button at bounding box center [531, 471] width 17 height 17
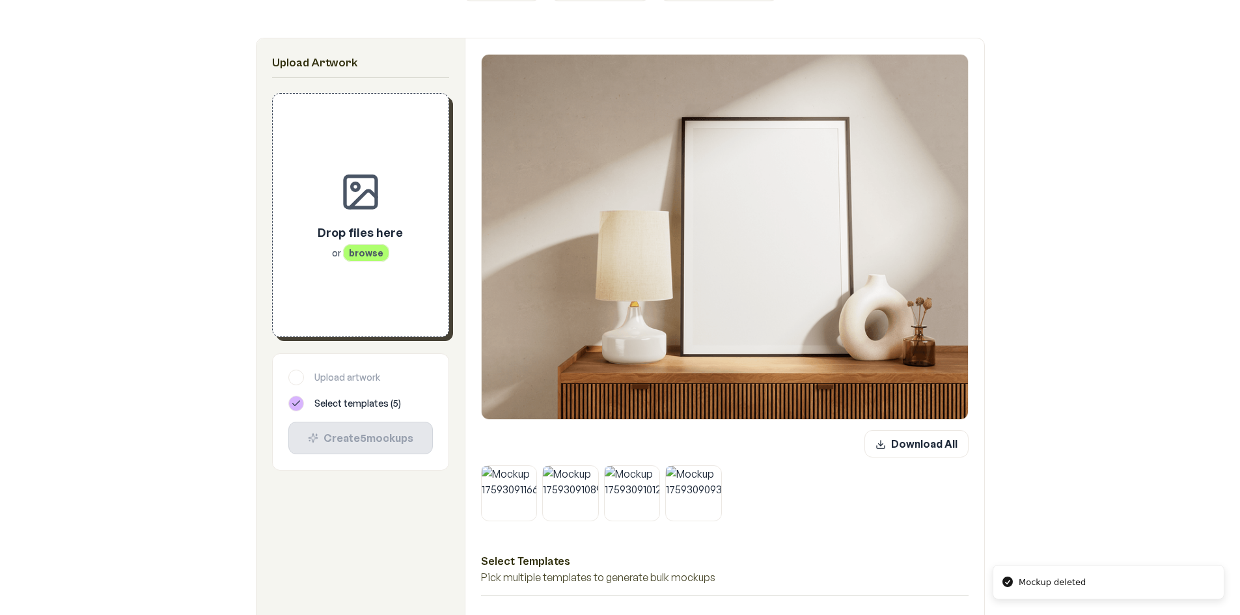
click at [525, 469] on button at bounding box center [533, 469] width 17 height 17
click at [587, 469] on button at bounding box center [595, 469] width 17 height 17
click at [525, 469] on button at bounding box center [533, 469] width 17 height 17
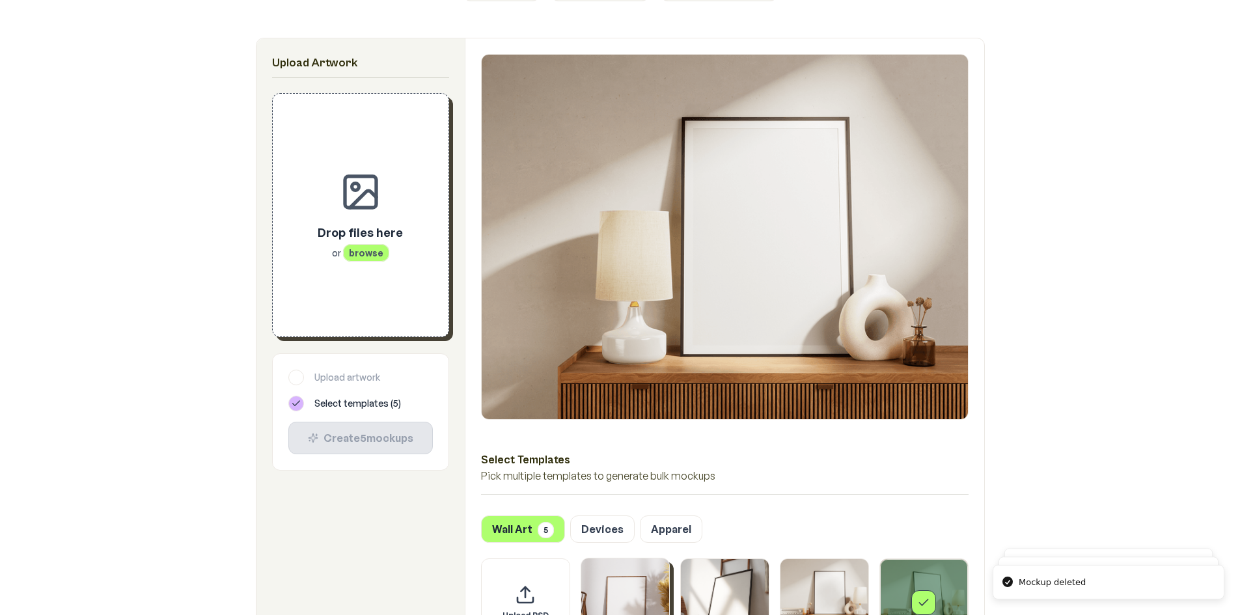
click at [365, 244] on span "browse" at bounding box center [366, 253] width 46 height 18
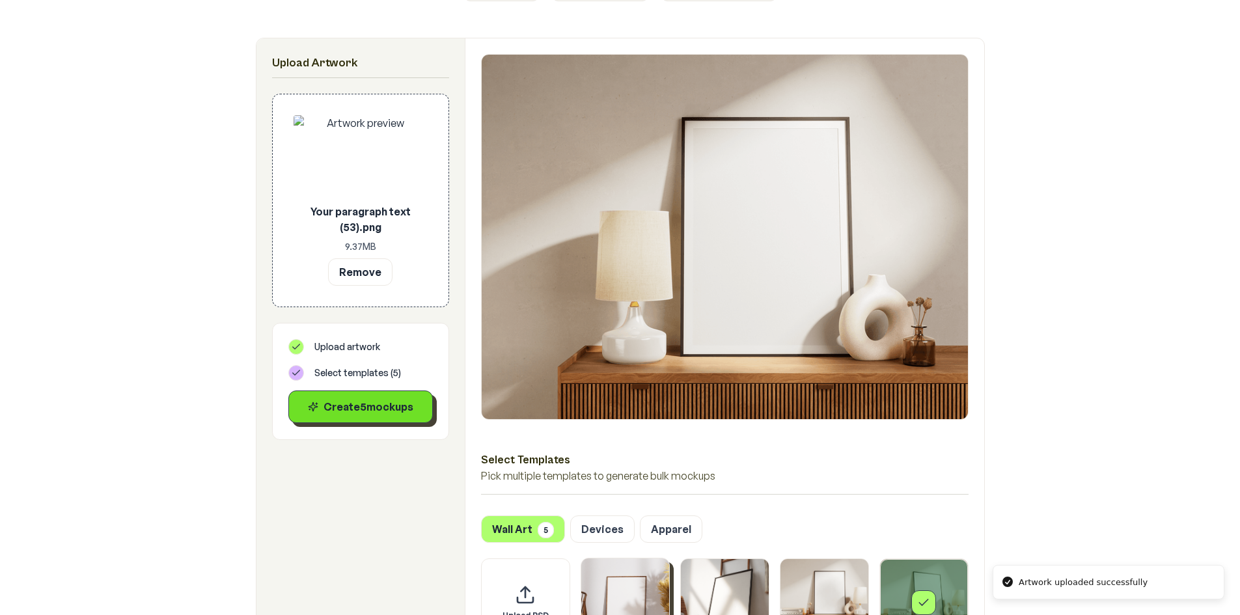
click at [411, 408] on div "Create 5 mockup s" at bounding box center [360, 407] width 122 height 16
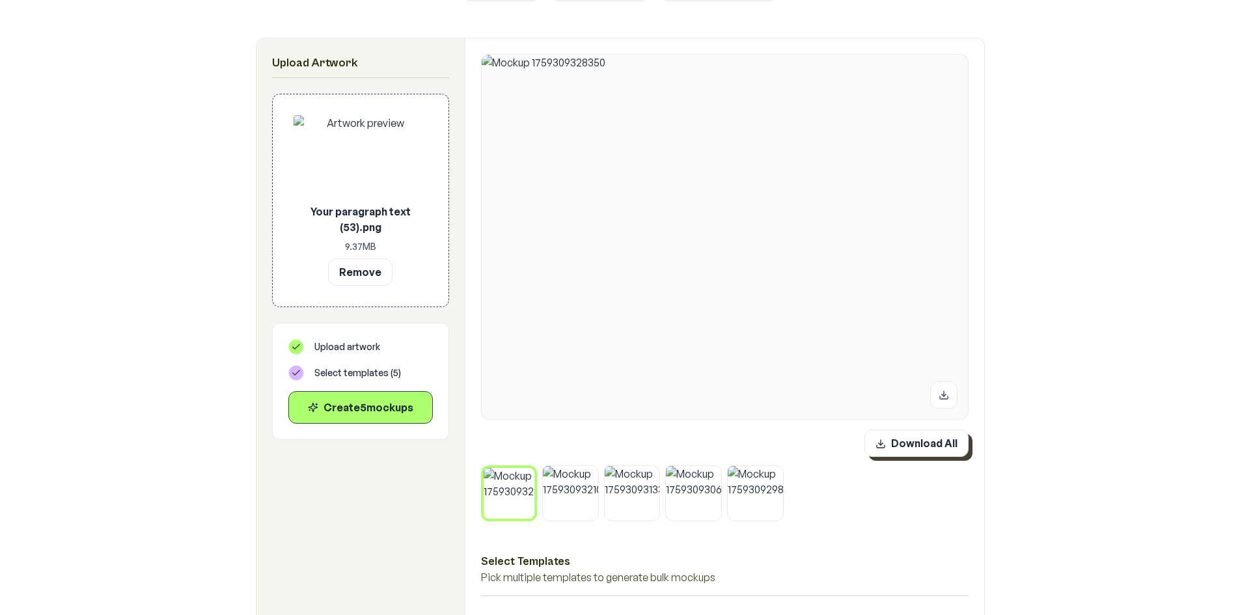
click at [945, 450] on button "Download All" at bounding box center [917, 443] width 104 height 27
click at [533, 477] on button at bounding box center [531, 471] width 17 height 17
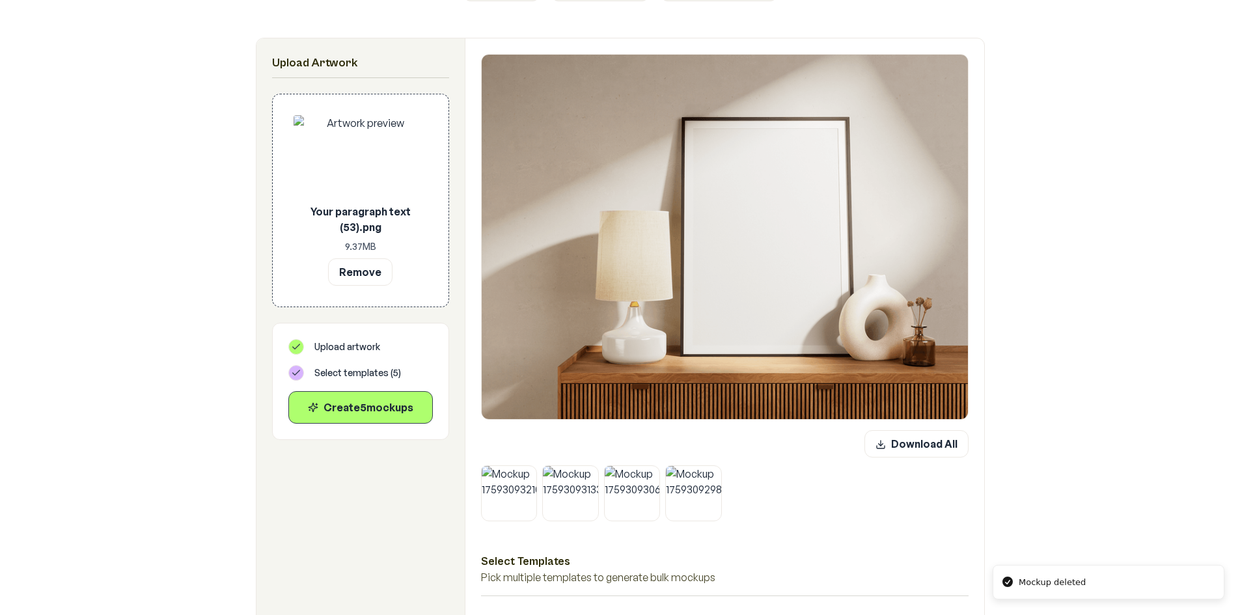
click at [533, 477] on button at bounding box center [533, 469] width 17 height 17
click at [587, 477] on button at bounding box center [595, 469] width 17 height 17
click at [533, 477] on button at bounding box center [533, 469] width 17 height 17
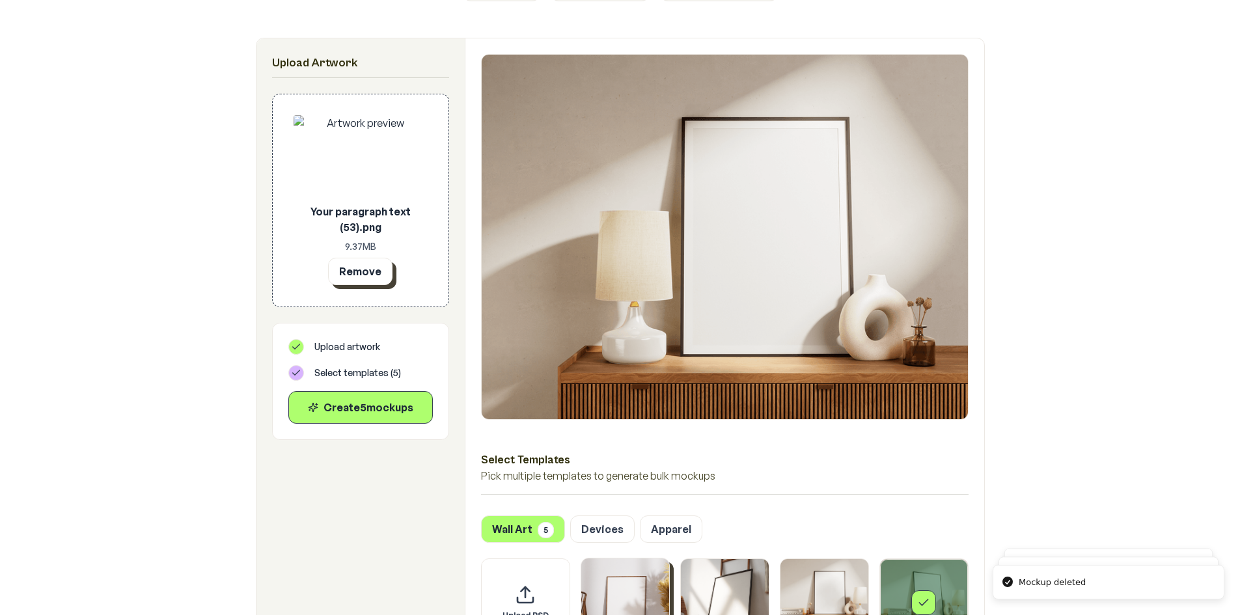
click at [346, 275] on button "Remove" at bounding box center [360, 271] width 64 height 27
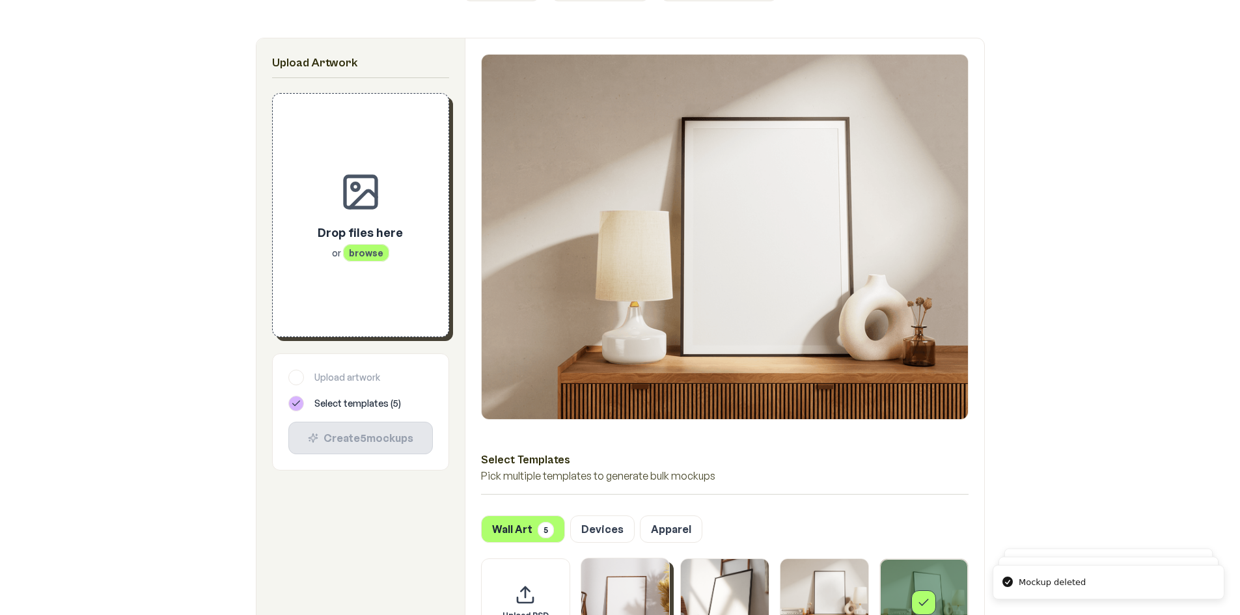
click at [362, 238] on p "Drop files here" at bounding box center [360, 232] width 85 height 18
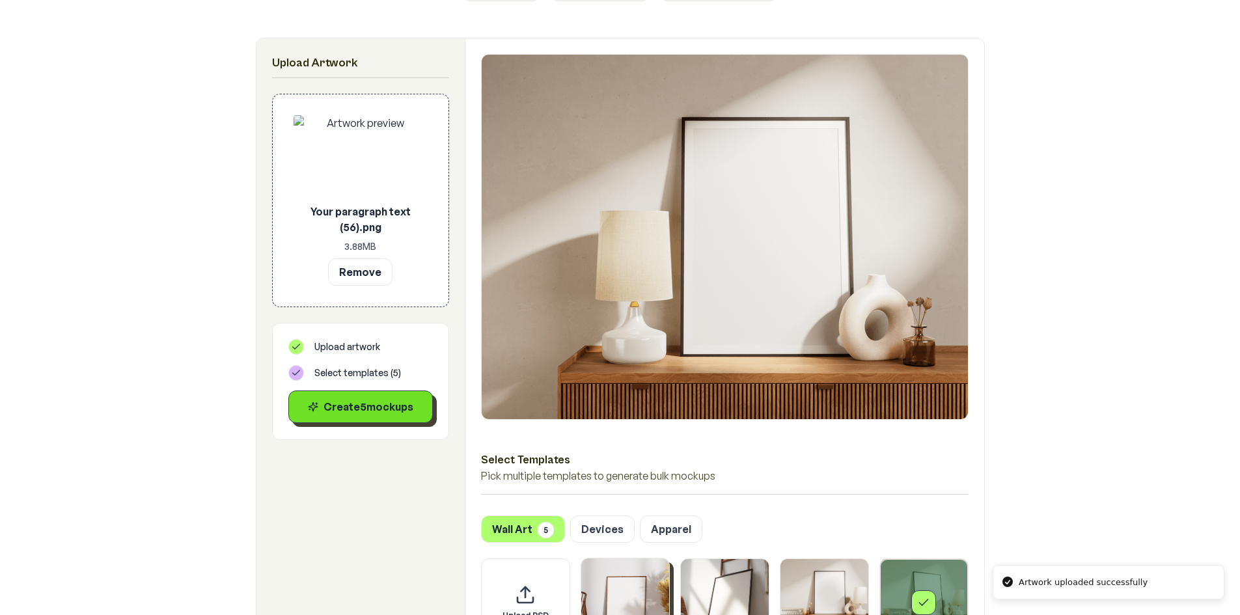
click at [327, 413] on div "Create 5 mockup s" at bounding box center [360, 407] width 122 height 16
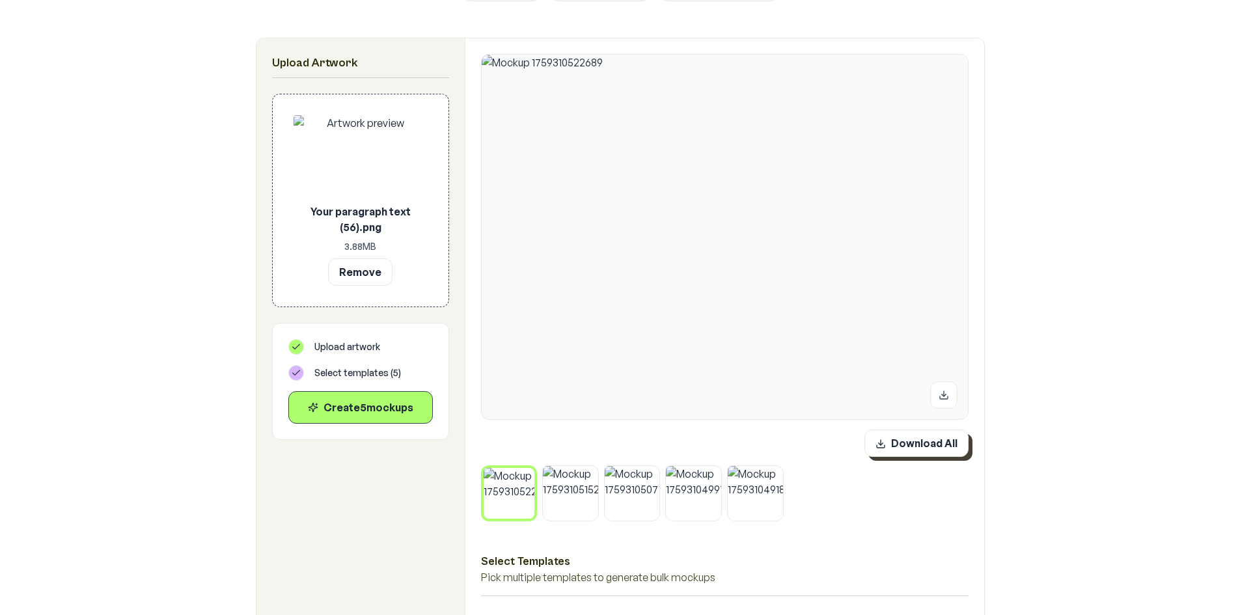
click at [891, 442] on button "Download All" at bounding box center [917, 443] width 104 height 27
